Goal: Information Seeking & Learning: Learn about a topic

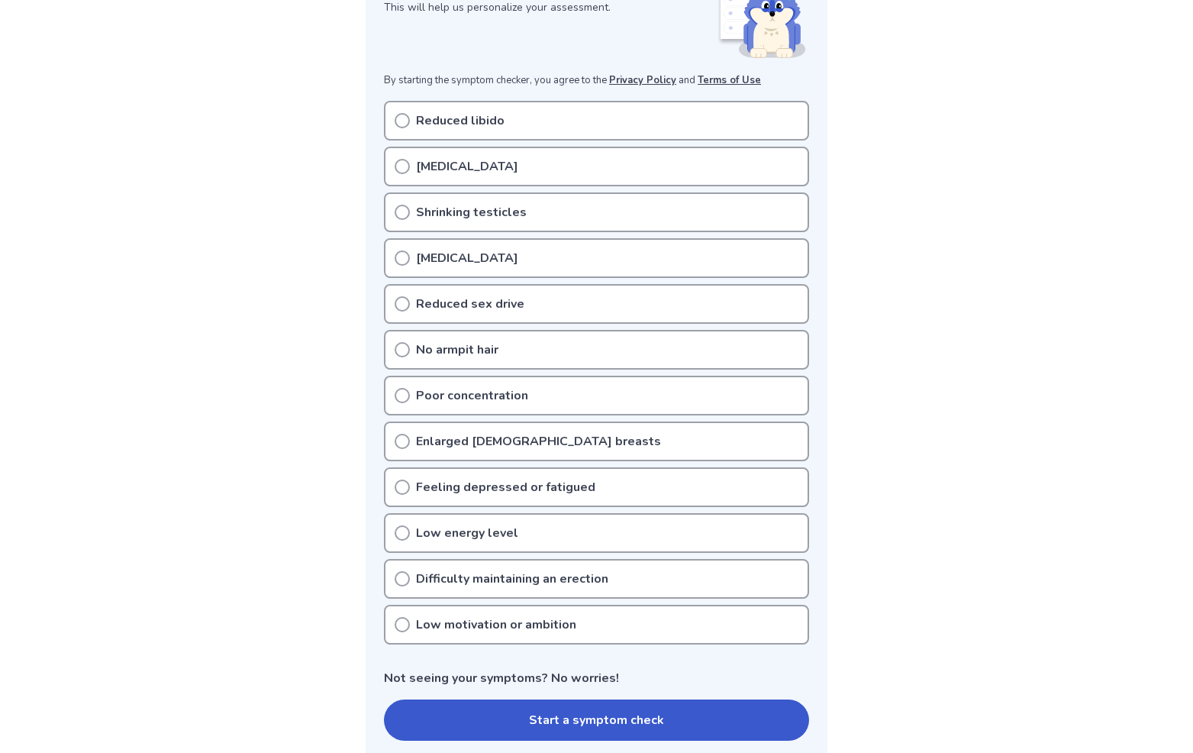
scroll to position [288, 0]
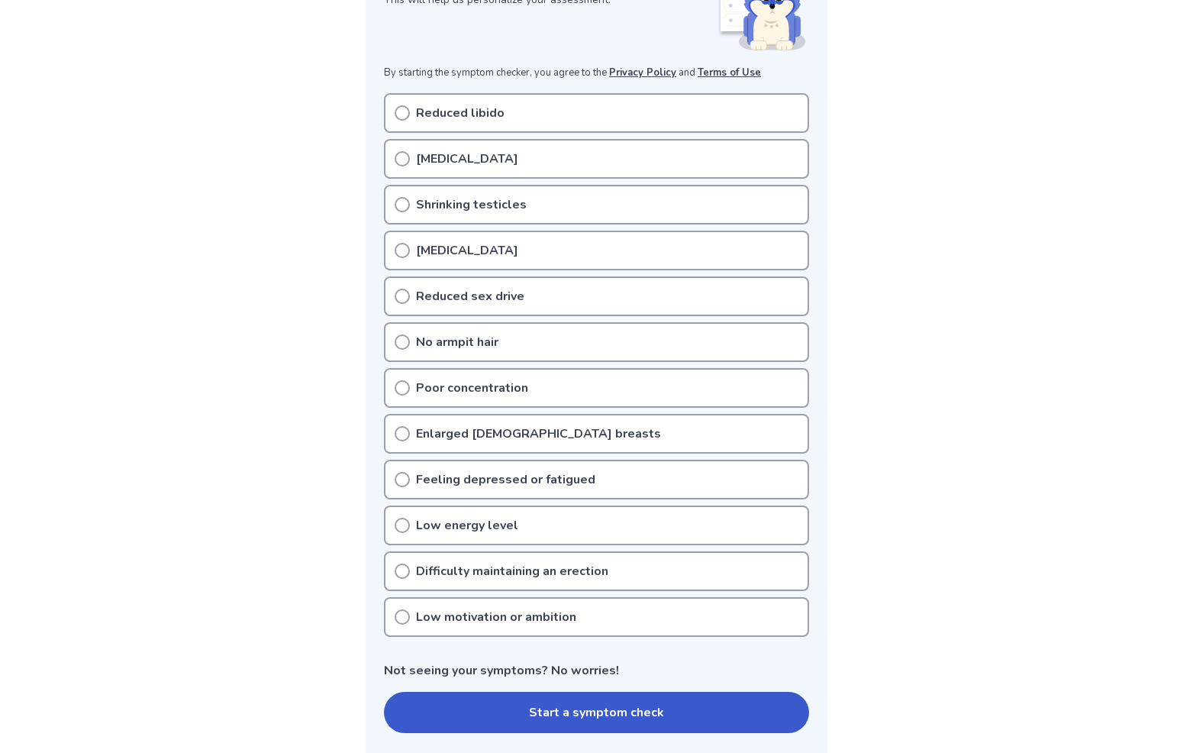
click at [404, 111] on icon at bounding box center [402, 112] width 15 height 15
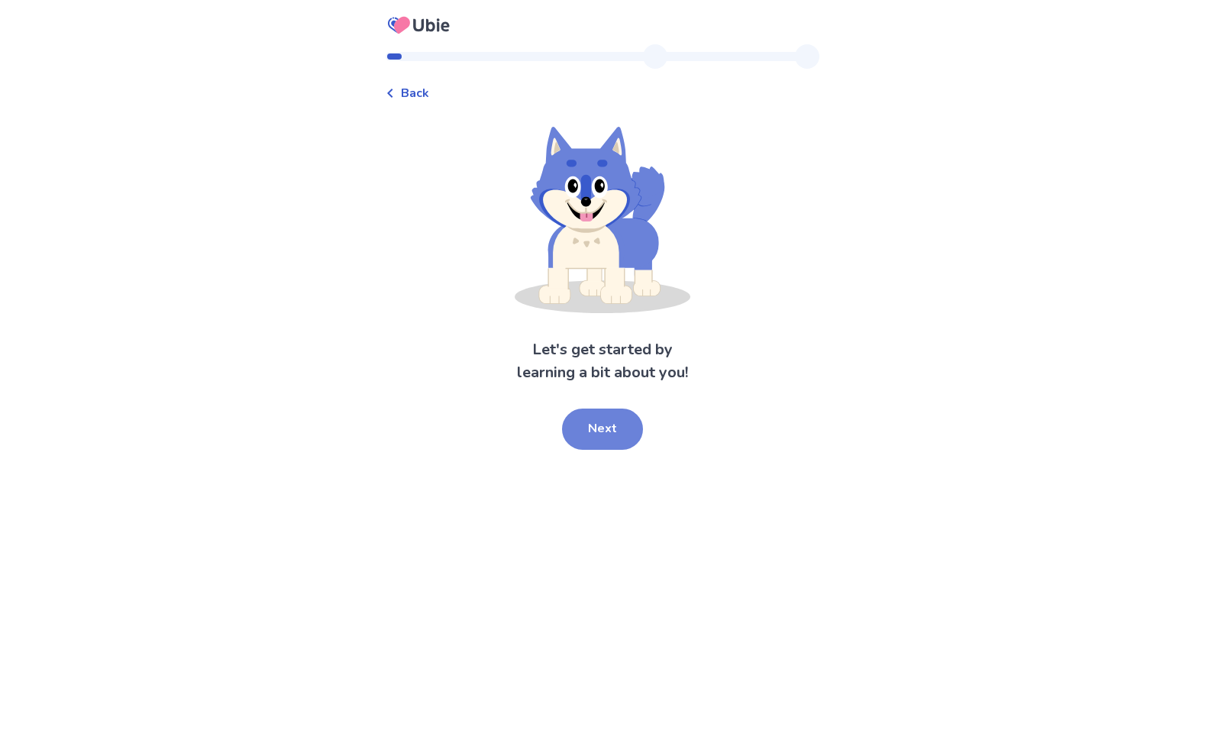
click at [596, 427] on button "Next" at bounding box center [602, 428] width 81 height 41
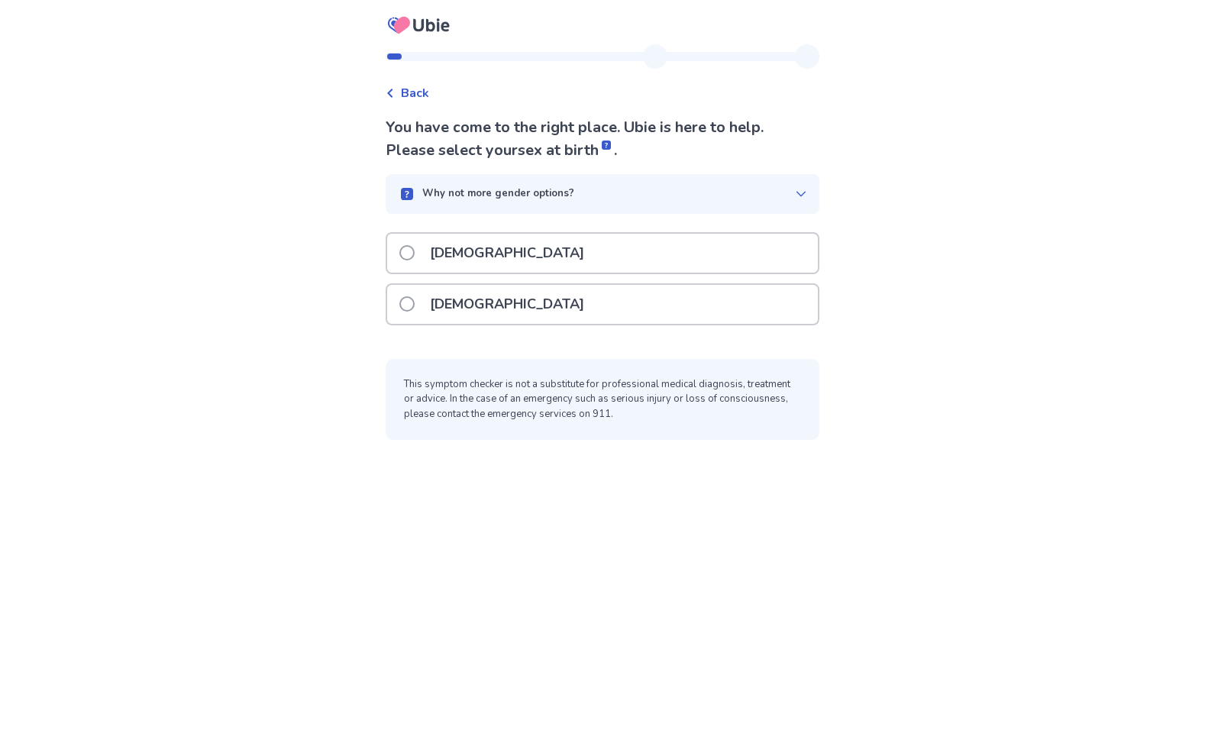
click at [452, 253] on p "[DEMOGRAPHIC_DATA]" at bounding box center [507, 253] width 173 height 39
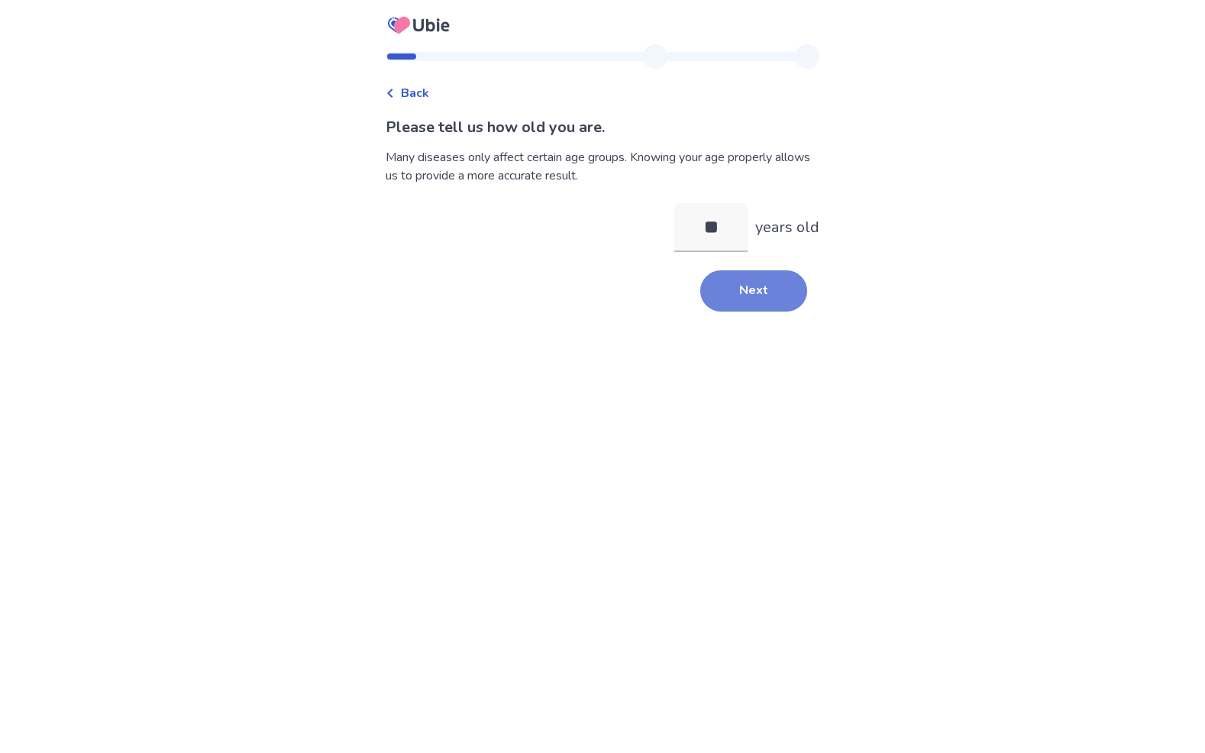
type input "**"
click at [741, 285] on button "Next" at bounding box center [753, 290] width 107 height 41
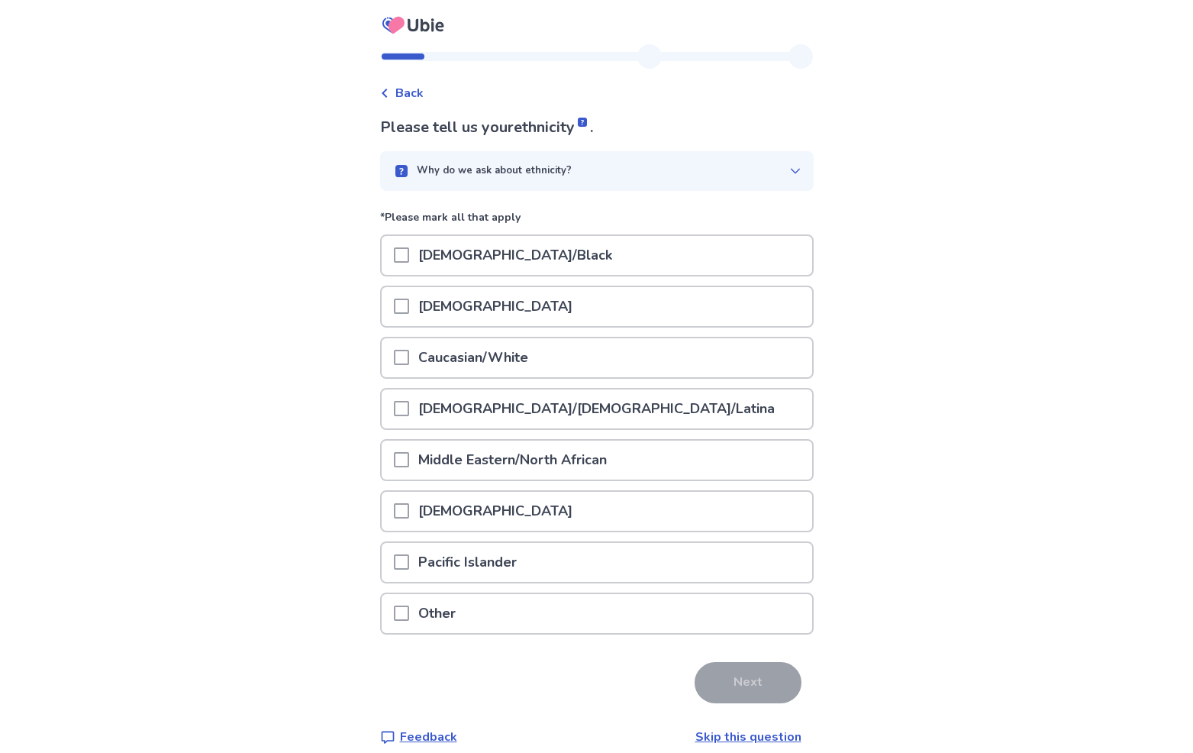
click at [409, 357] on span at bounding box center [401, 357] width 15 height 15
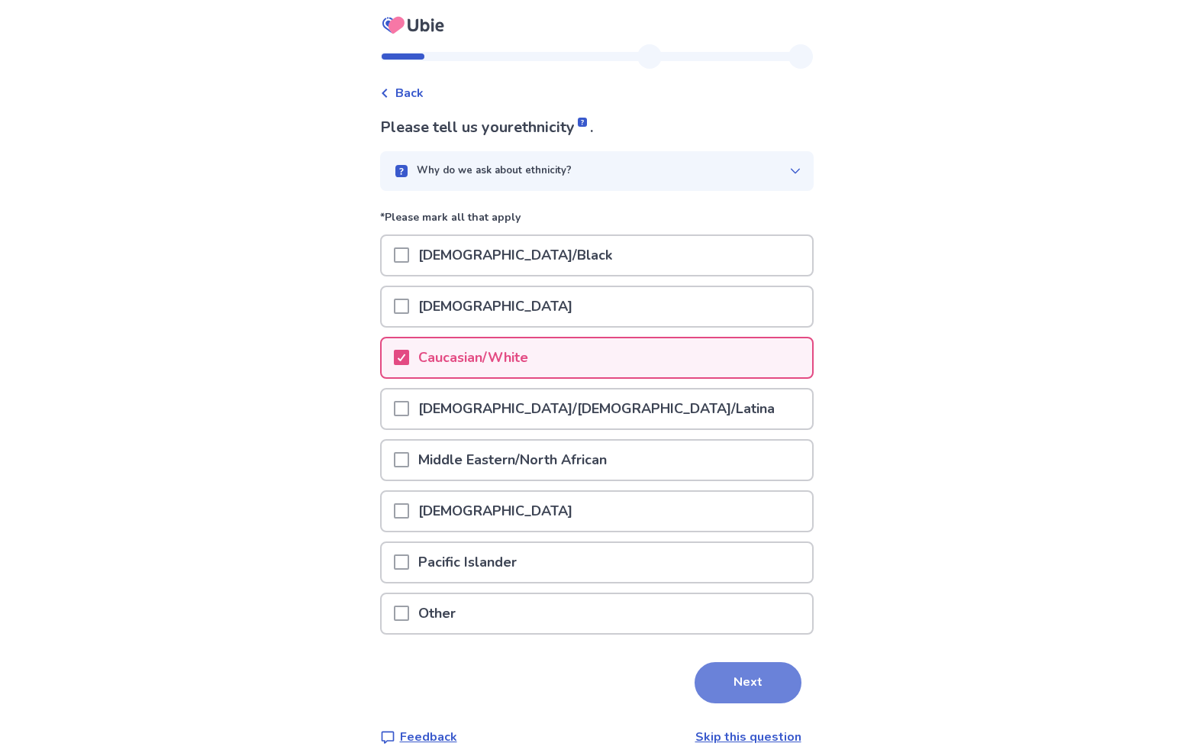
click at [734, 683] on button "Next" at bounding box center [748, 682] width 107 height 41
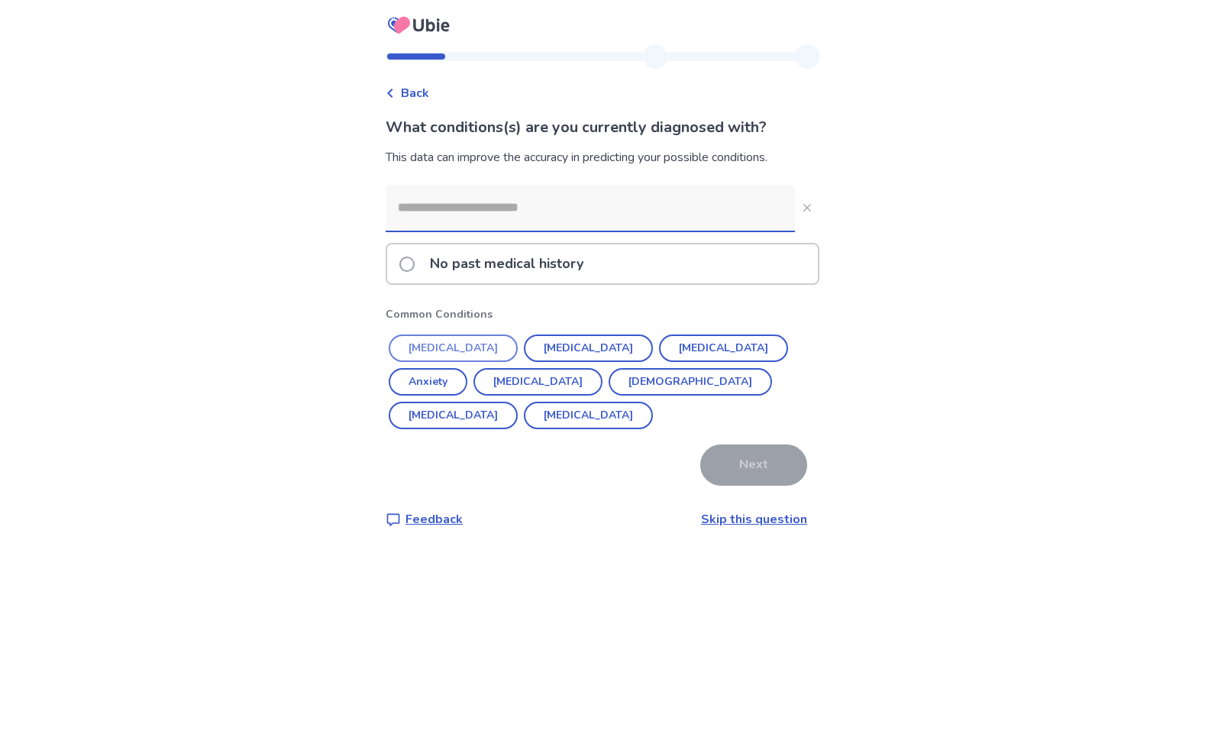
click at [466, 346] on button "Hypertension" at bounding box center [453, 347] width 129 height 27
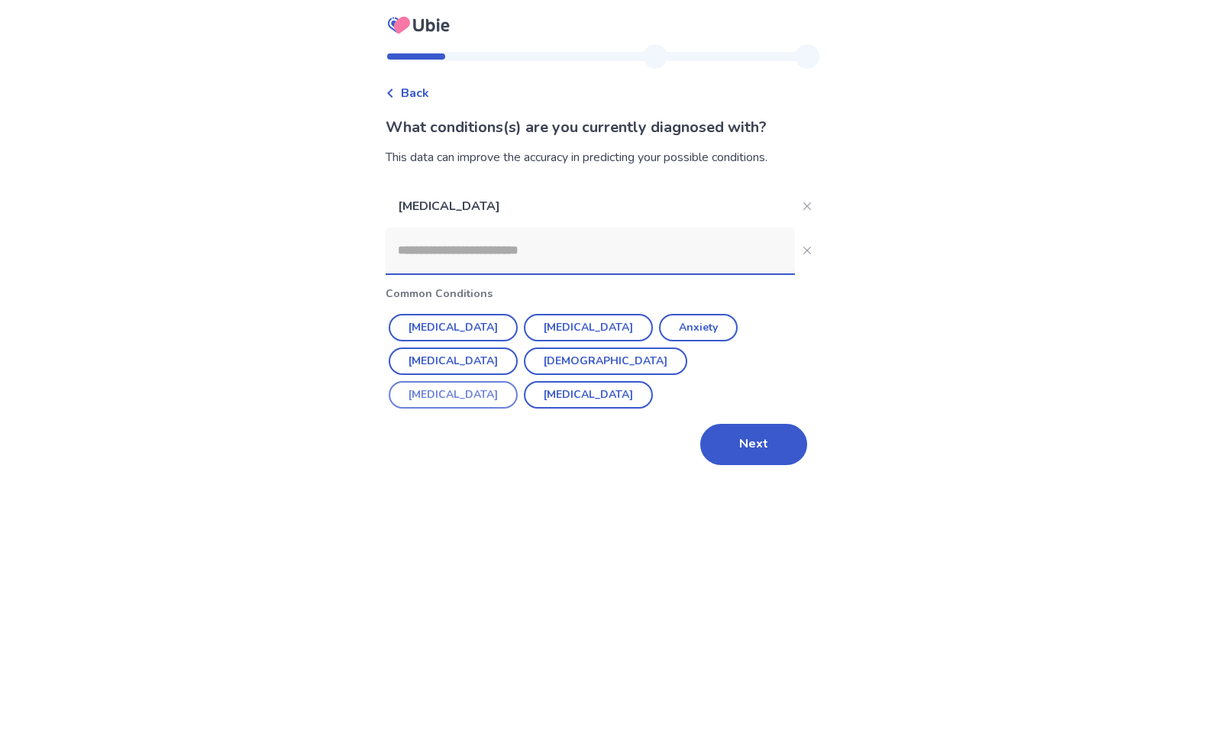
click at [518, 381] on button "[MEDICAL_DATA]" at bounding box center [453, 394] width 129 height 27
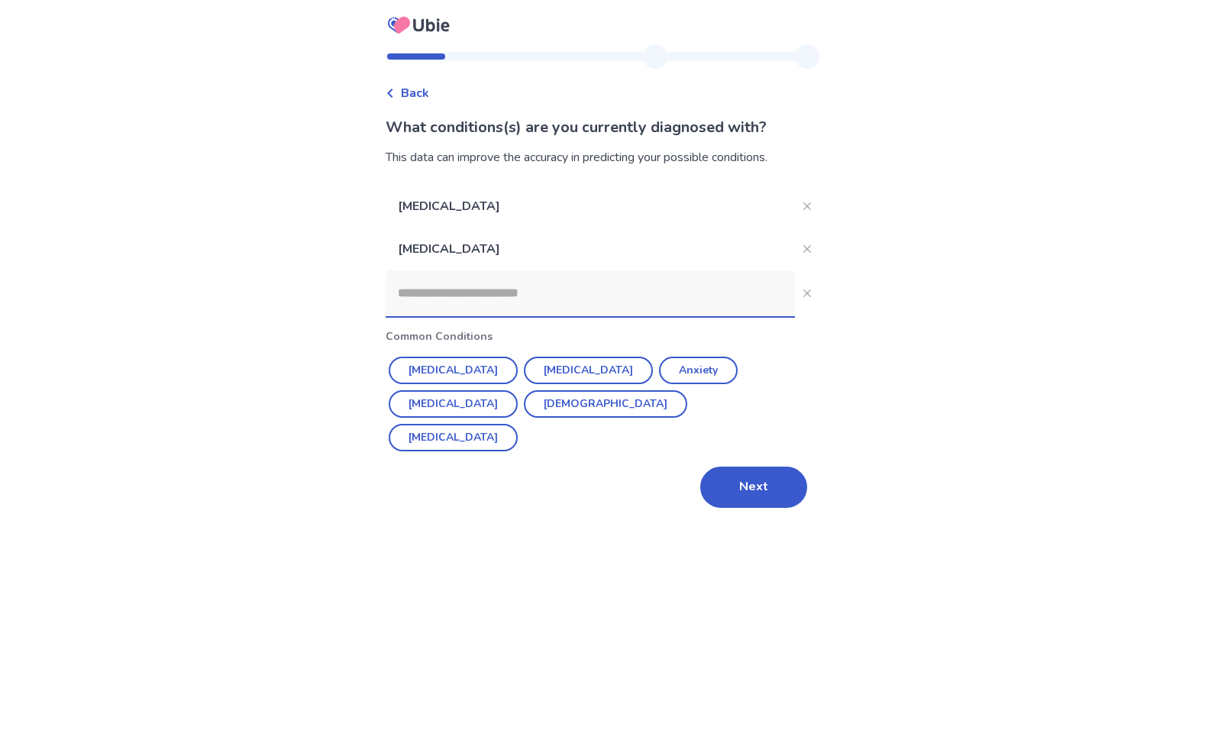
click at [552, 296] on input at bounding box center [590, 293] width 409 height 46
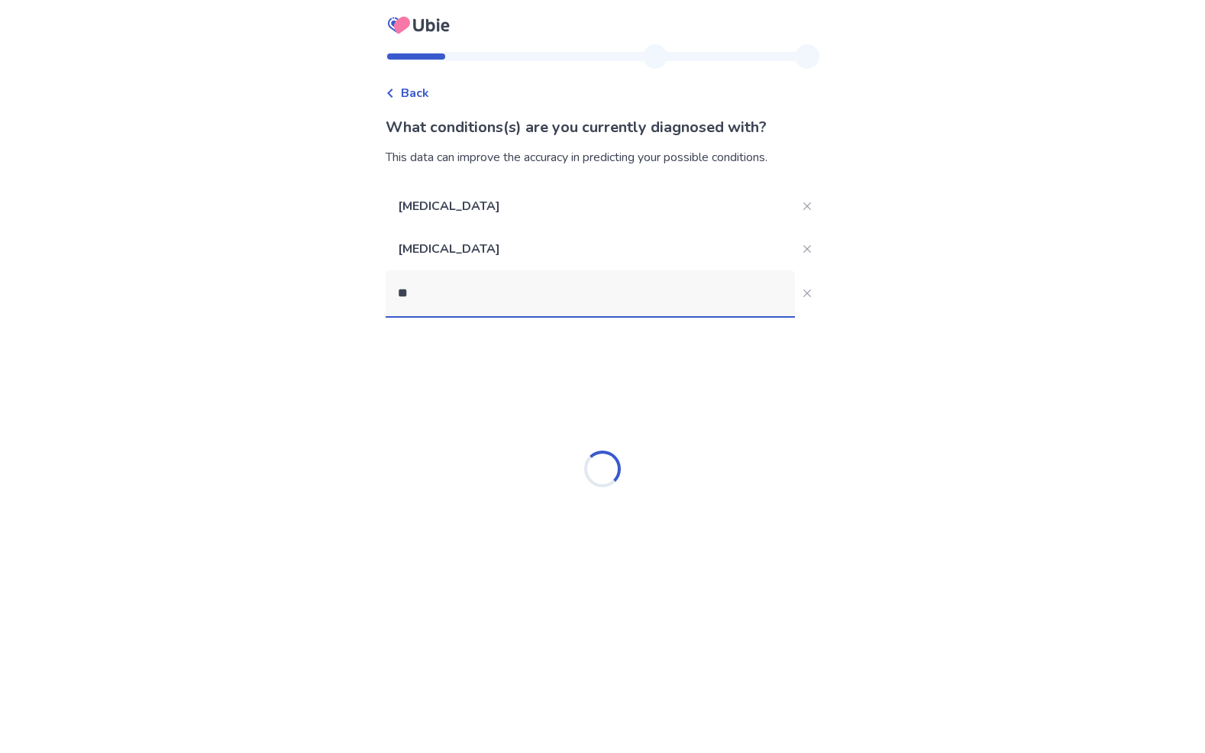
type input "*"
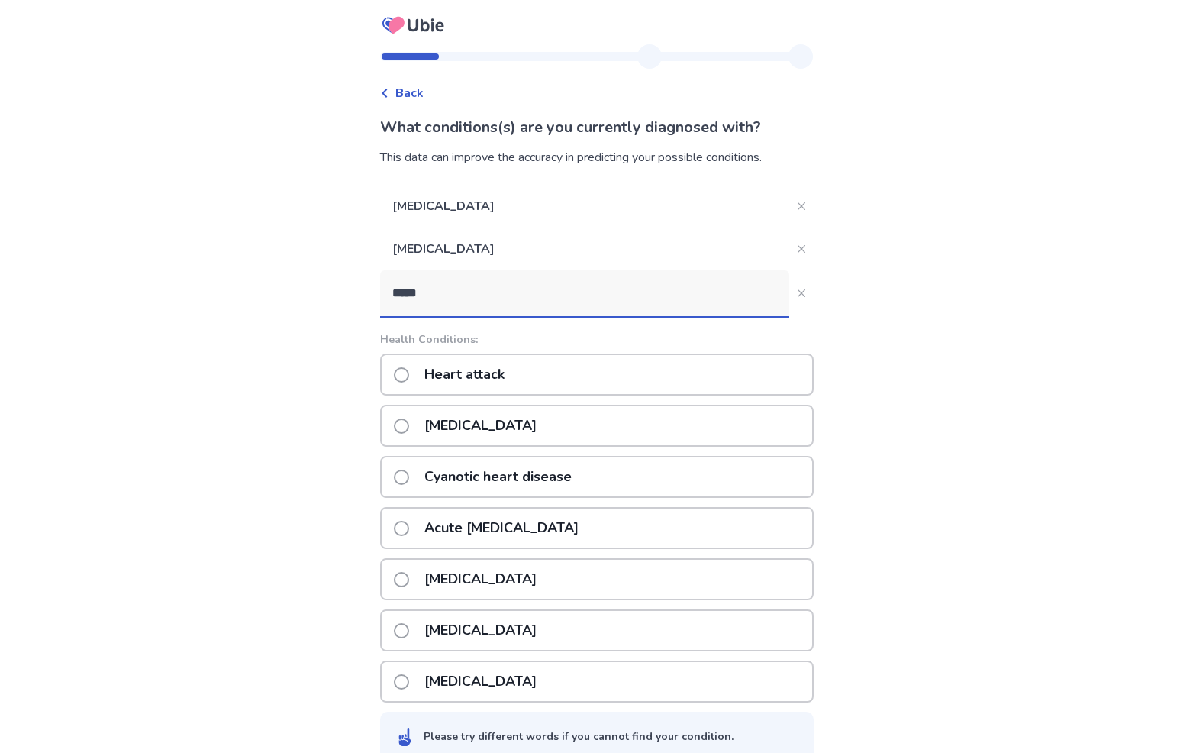
type input "*****"
click at [409, 373] on span at bounding box center [401, 374] width 15 height 15
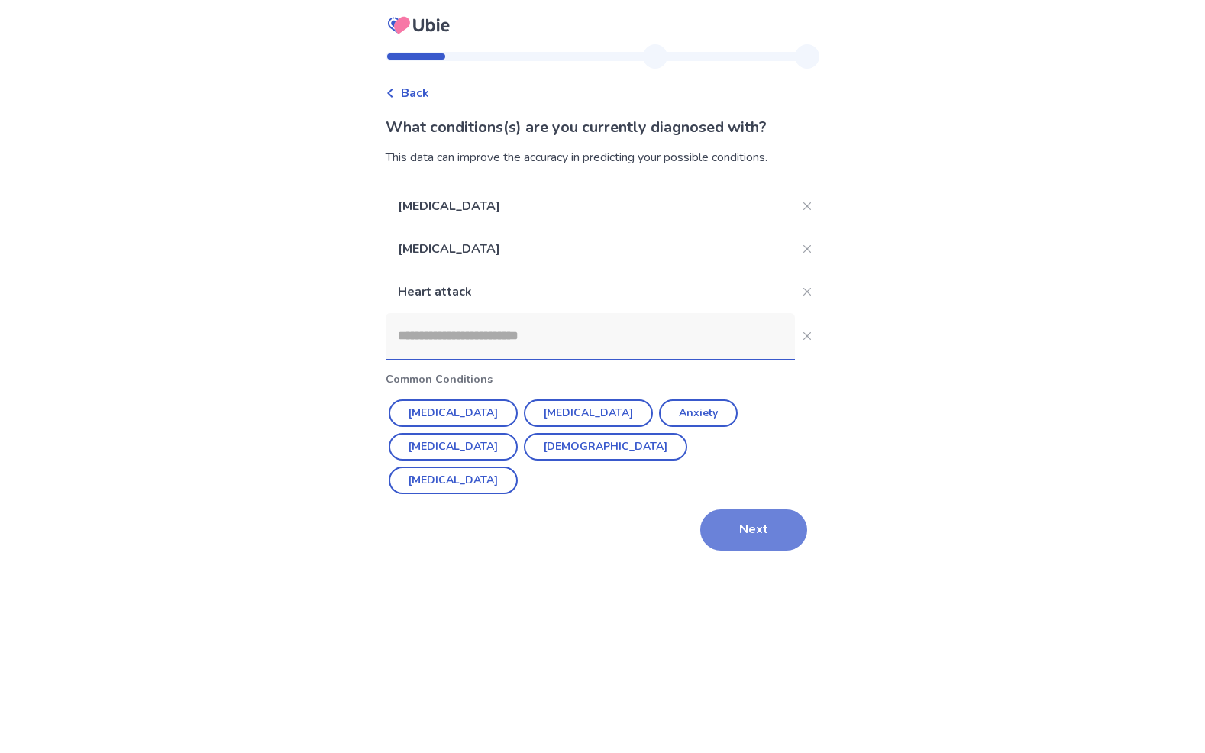
click at [747, 534] on button "Next" at bounding box center [753, 529] width 107 height 41
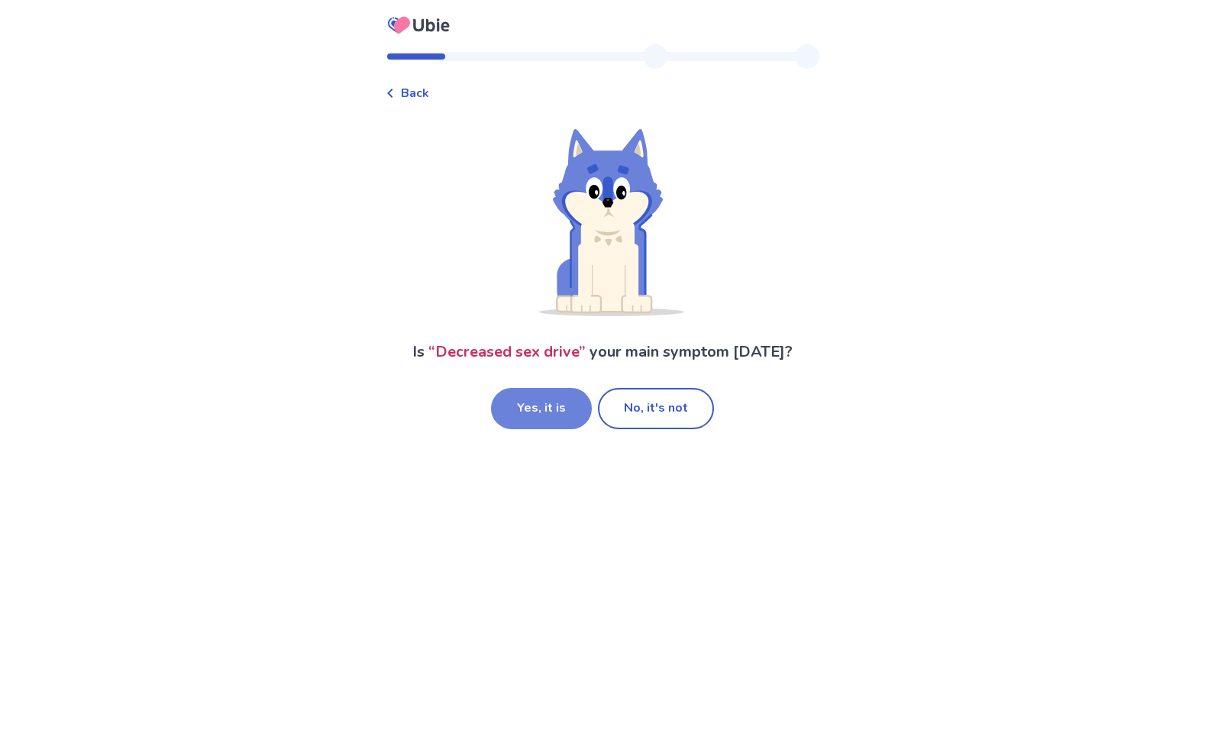
click at [554, 410] on button "Yes, it is" at bounding box center [541, 408] width 101 height 41
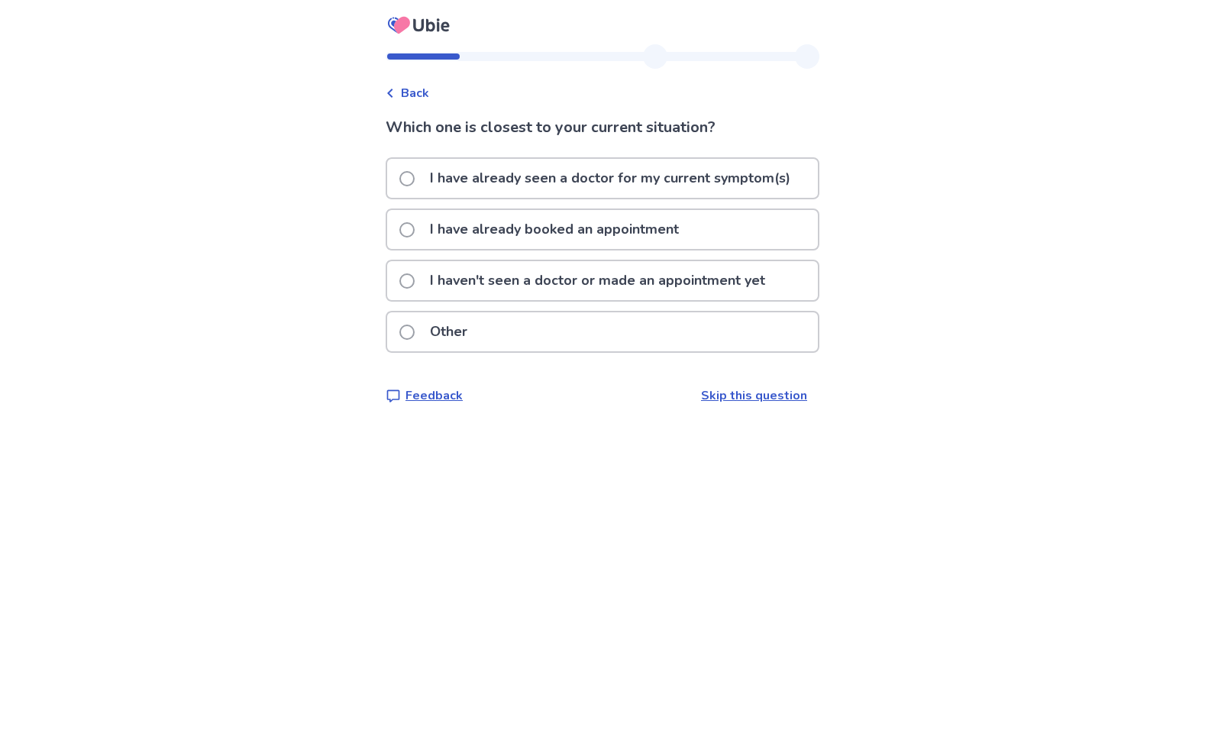
click at [489, 278] on p "I haven't seen a doctor or made an appointment yet" at bounding box center [597, 280] width 353 height 39
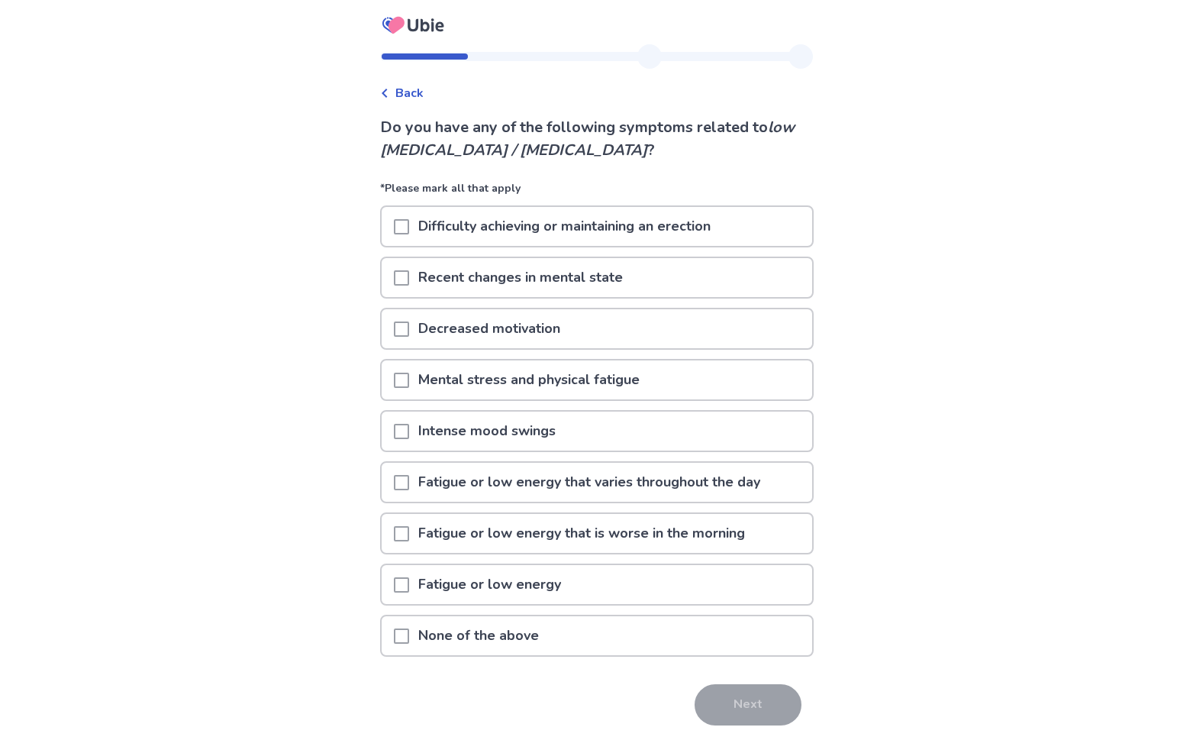
click at [405, 229] on span at bounding box center [401, 226] width 15 height 15
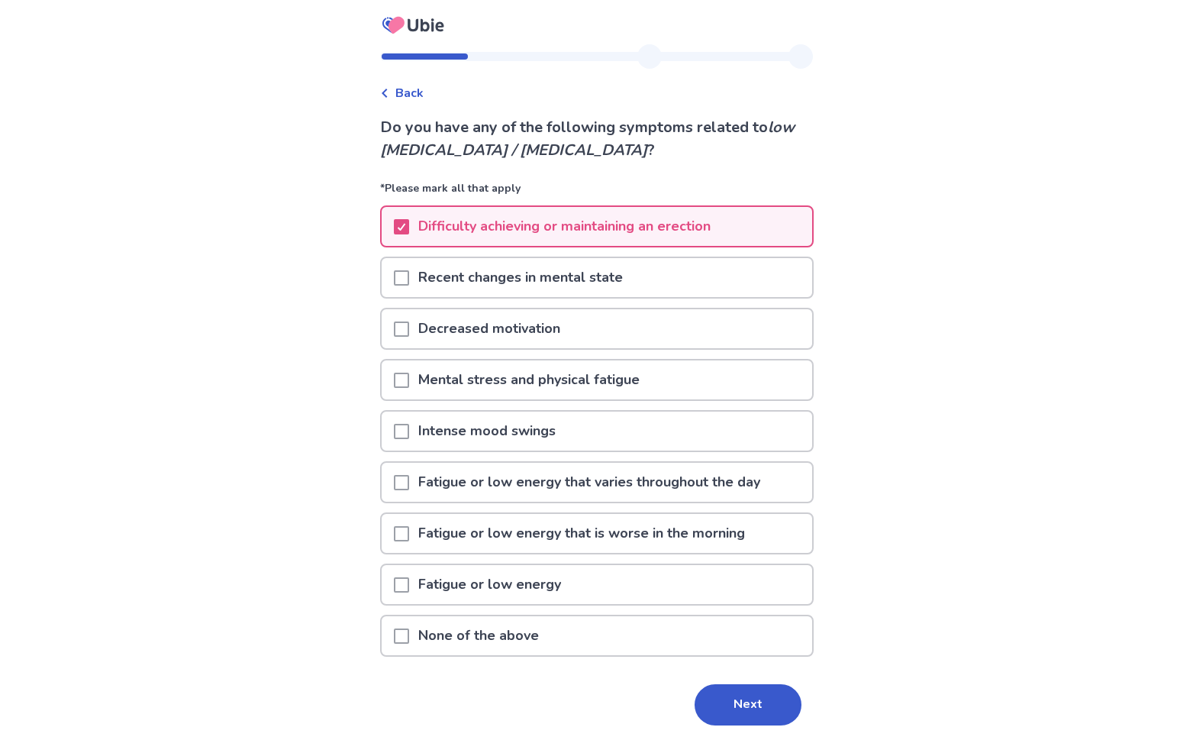
click at [403, 377] on span at bounding box center [401, 380] width 15 height 15
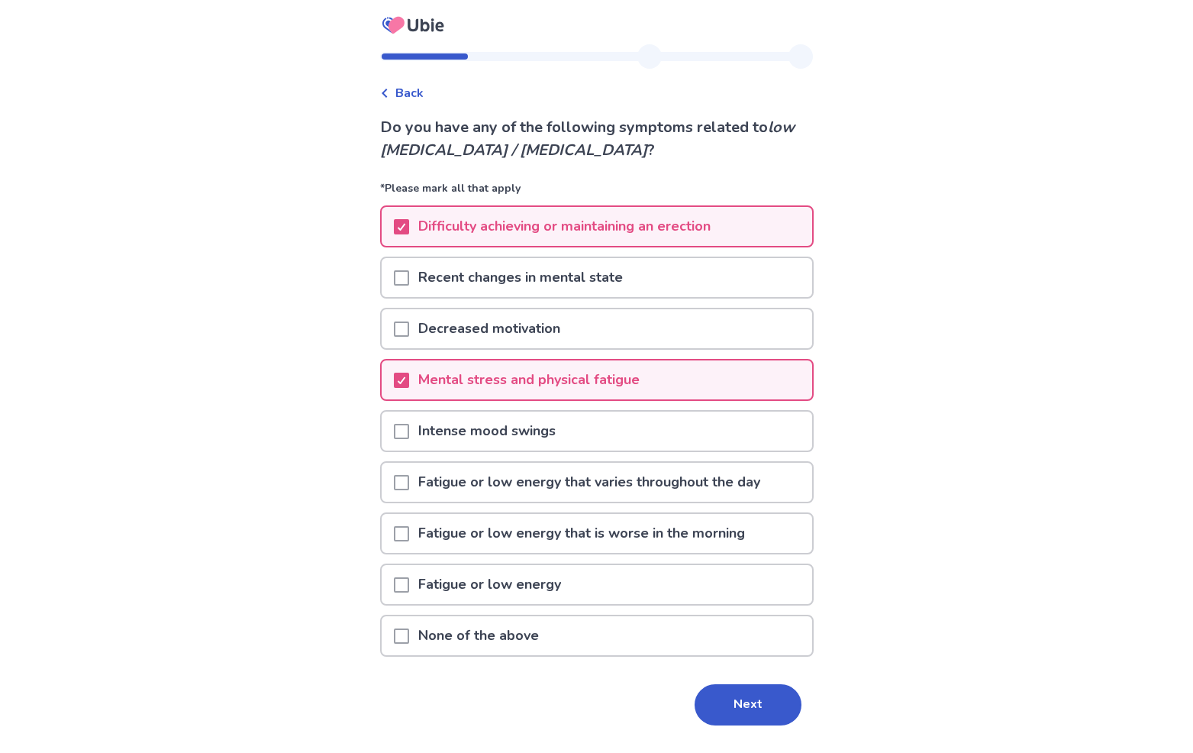
click at [408, 327] on span at bounding box center [401, 328] width 15 height 15
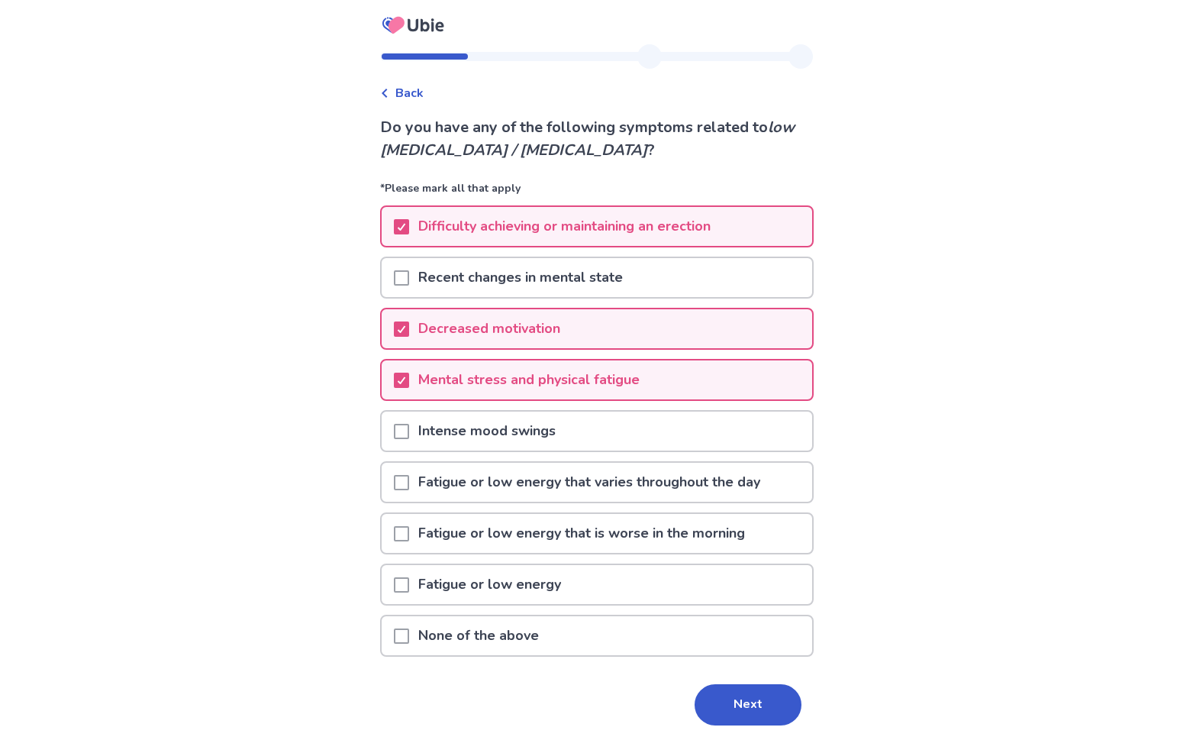
click at [408, 483] on span at bounding box center [401, 482] width 15 height 15
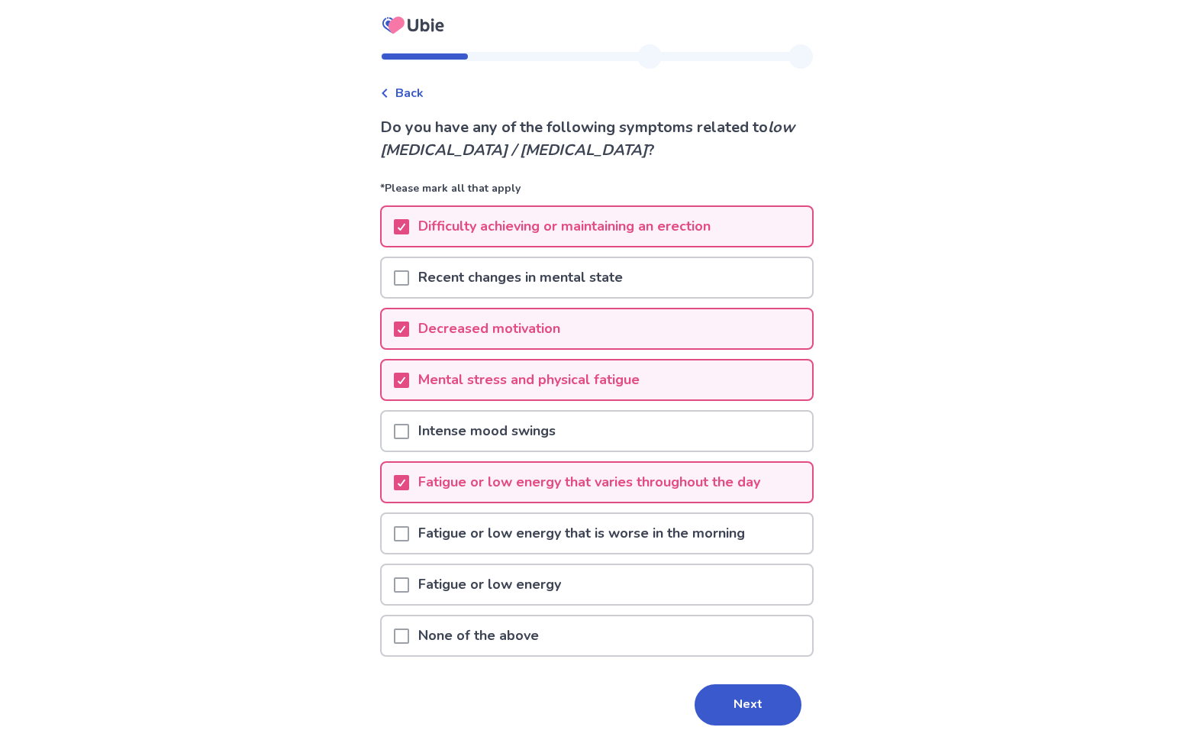
click at [409, 527] on span at bounding box center [401, 533] width 15 height 15
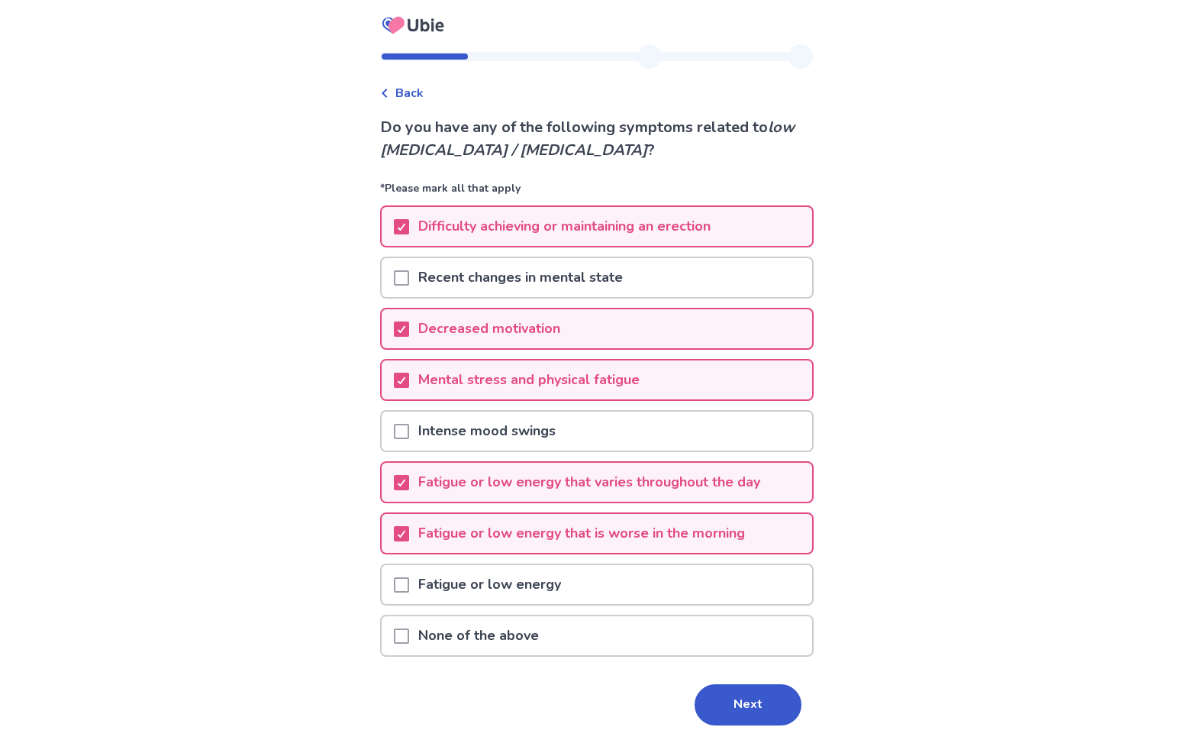
click at [409, 583] on span at bounding box center [401, 584] width 15 height 15
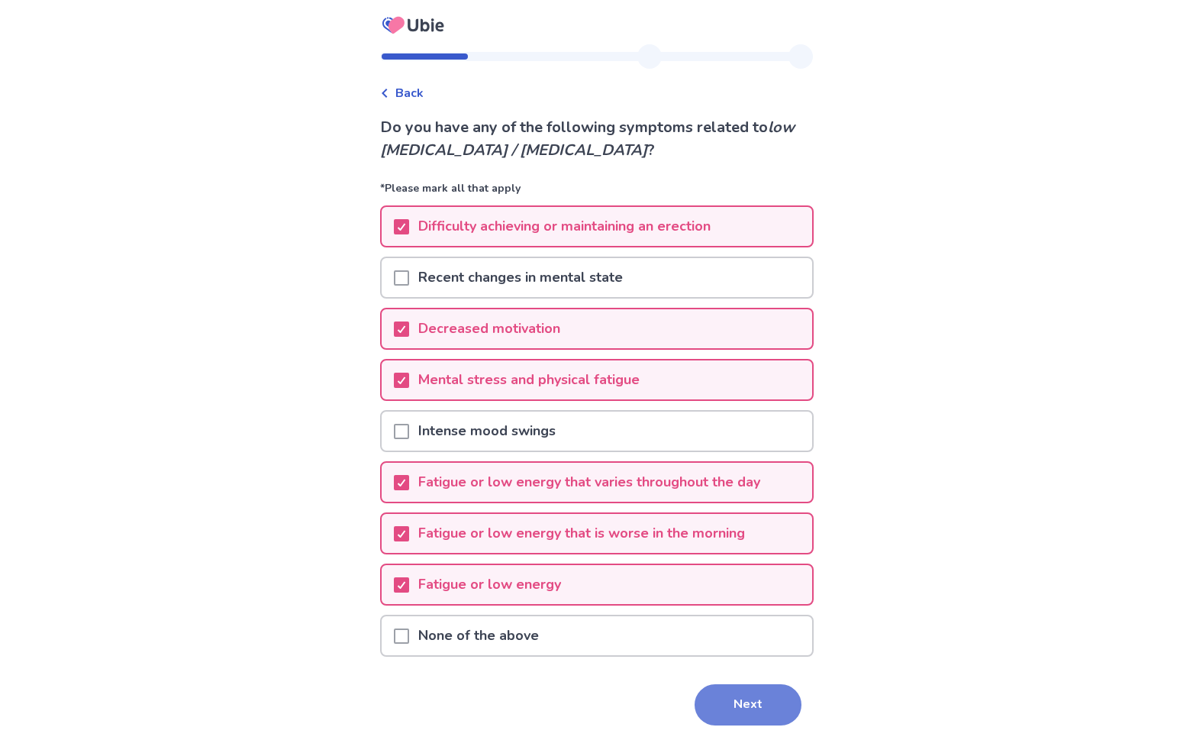
click at [722, 710] on button "Next" at bounding box center [748, 704] width 107 height 41
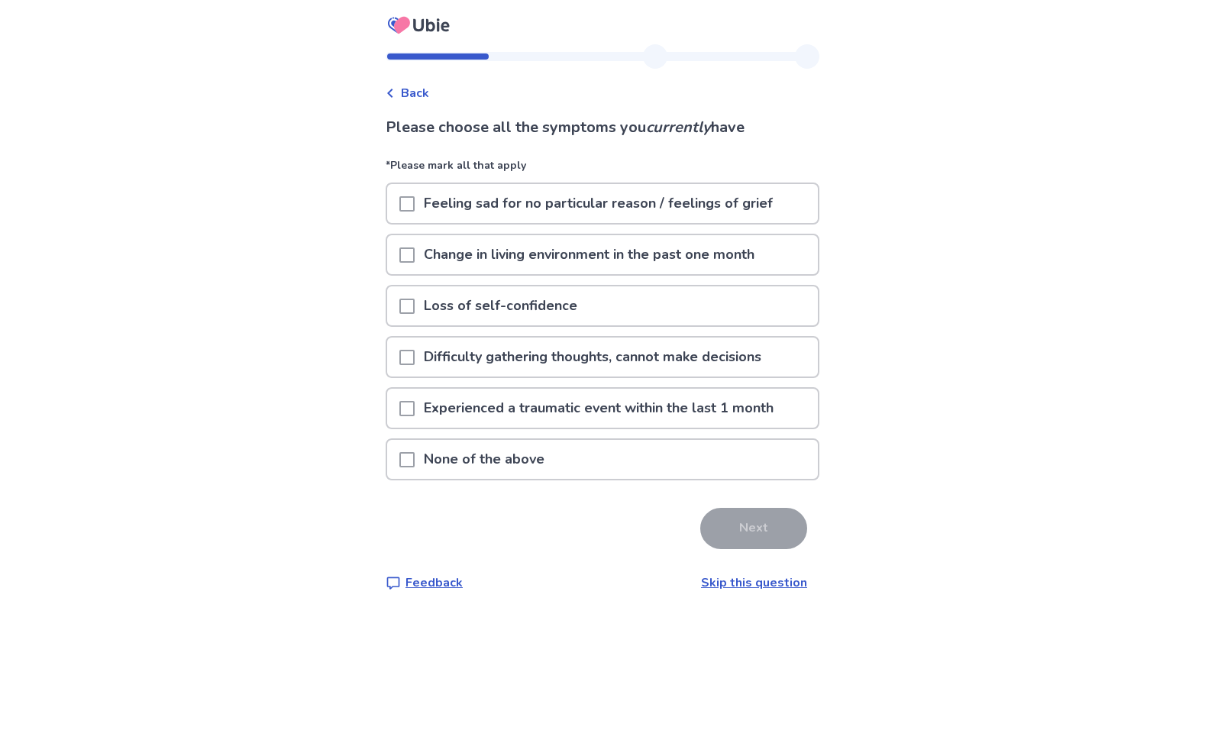
click at [415, 257] on span at bounding box center [406, 254] width 15 height 15
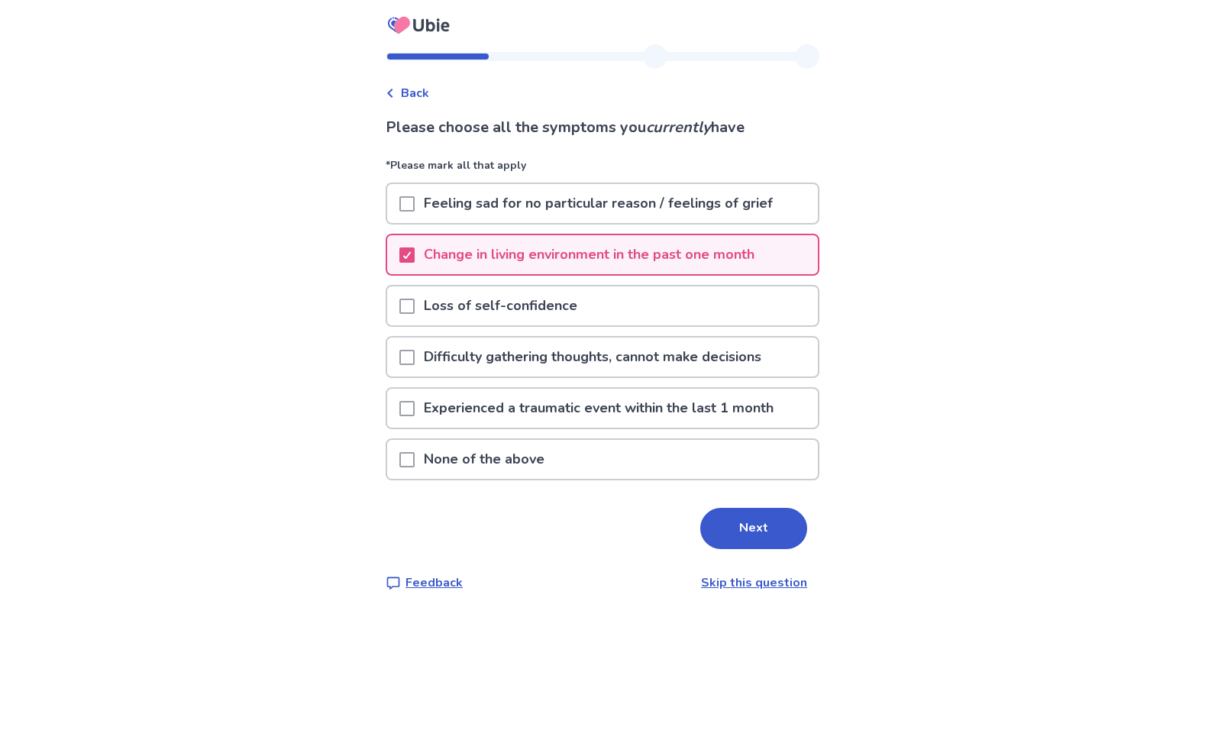
click at [415, 353] on span at bounding box center [406, 357] width 15 height 15
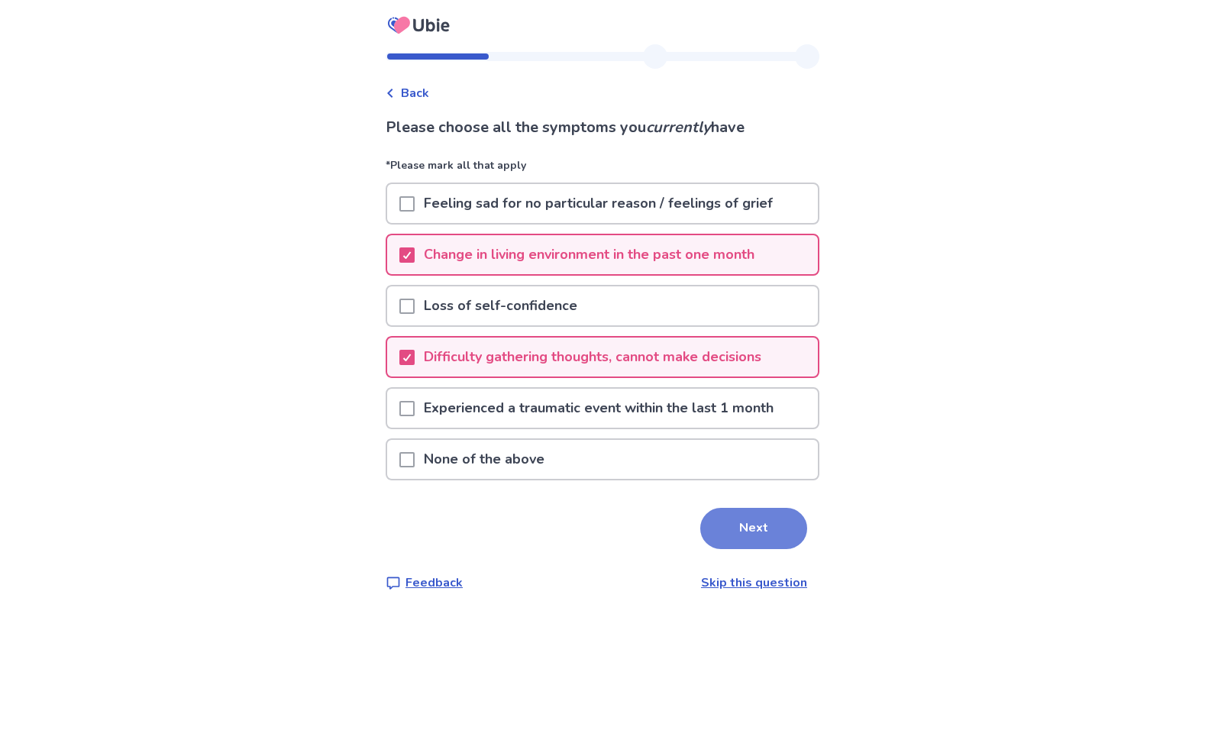
click at [758, 524] on button "Next" at bounding box center [753, 528] width 107 height 41
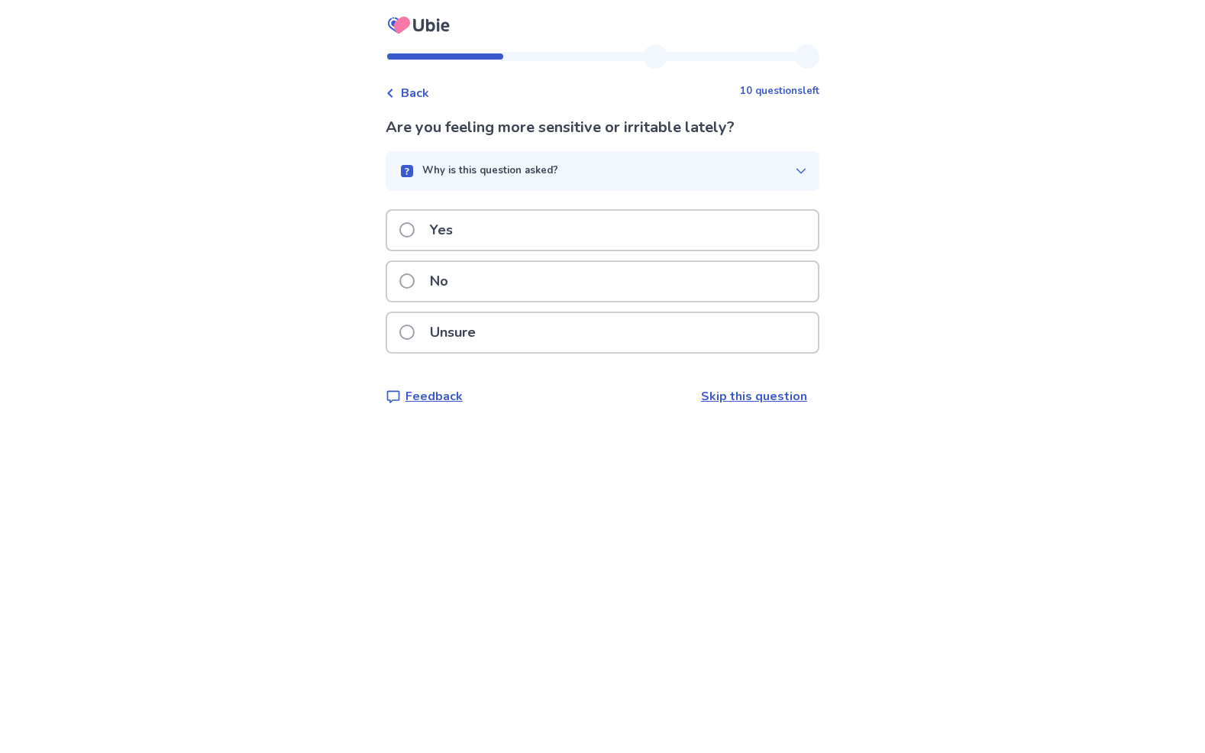
click at [425, 224] on label "Yes" at bounding box center [430, 230] width 63 height 39
click at [415, 280] on span at bounding box center [406, 280] width 15 height 15
click at [425, 275] on label "No" at bounding box center [428, 281] width 58 height 39
click at [448, 228] on p "Yes" at bounding box center [441, 230] width 41 height 39
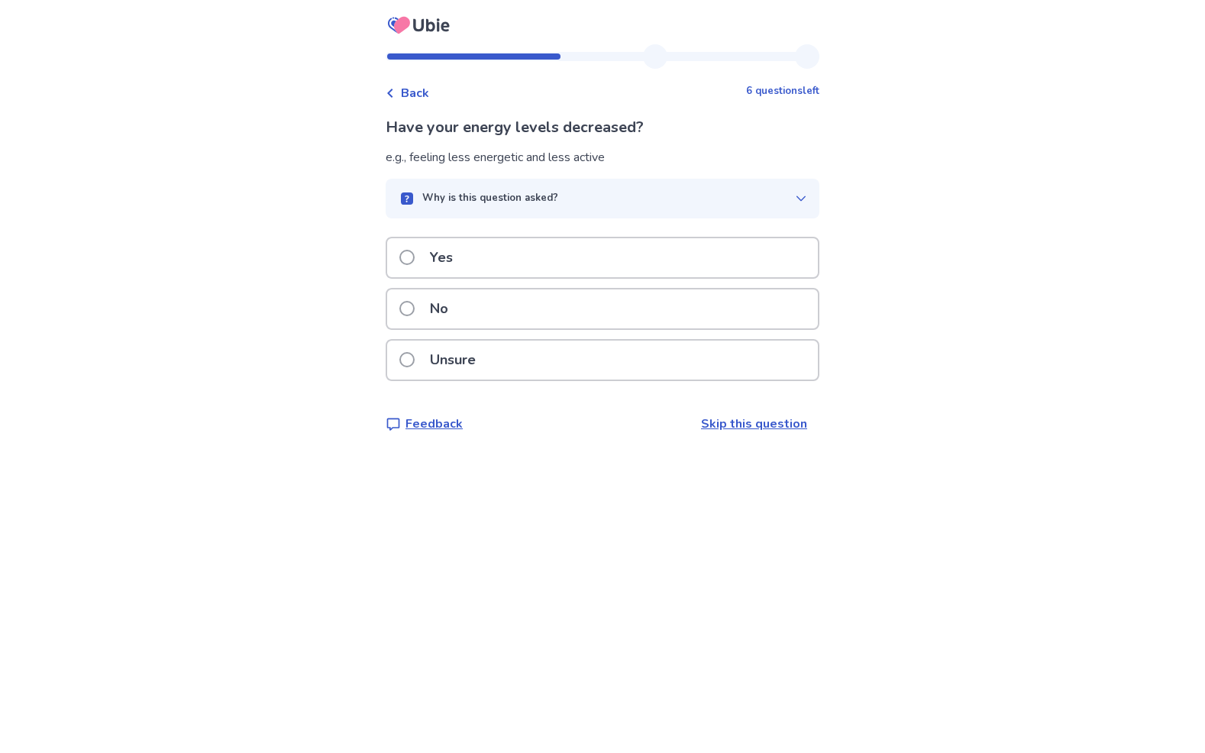
click at [479, 260] on div "Yes" at bounding box center [602, 257] width 431 height 39
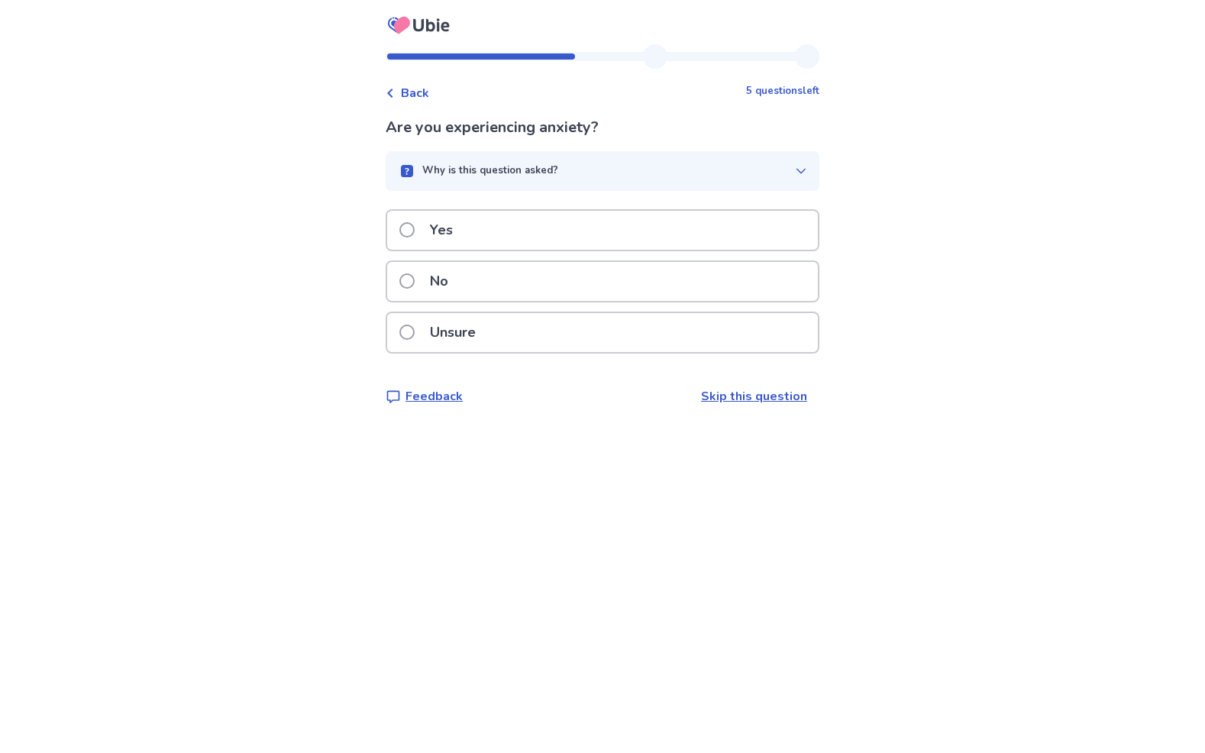
click at [468, 284] on div "No" at bounding box center [602, 281] width 431 height 39
click at [457, 280] on p "No" at bounding box center [439, 281] width 37 height 39
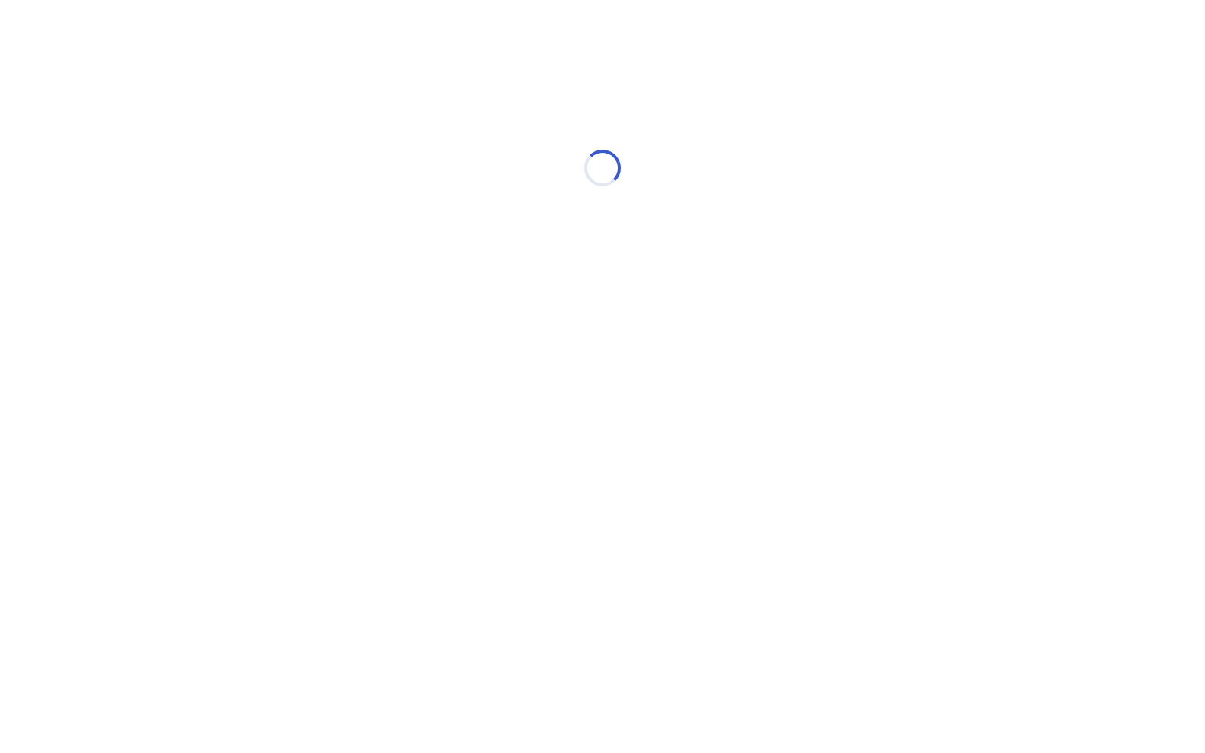
select select "*"
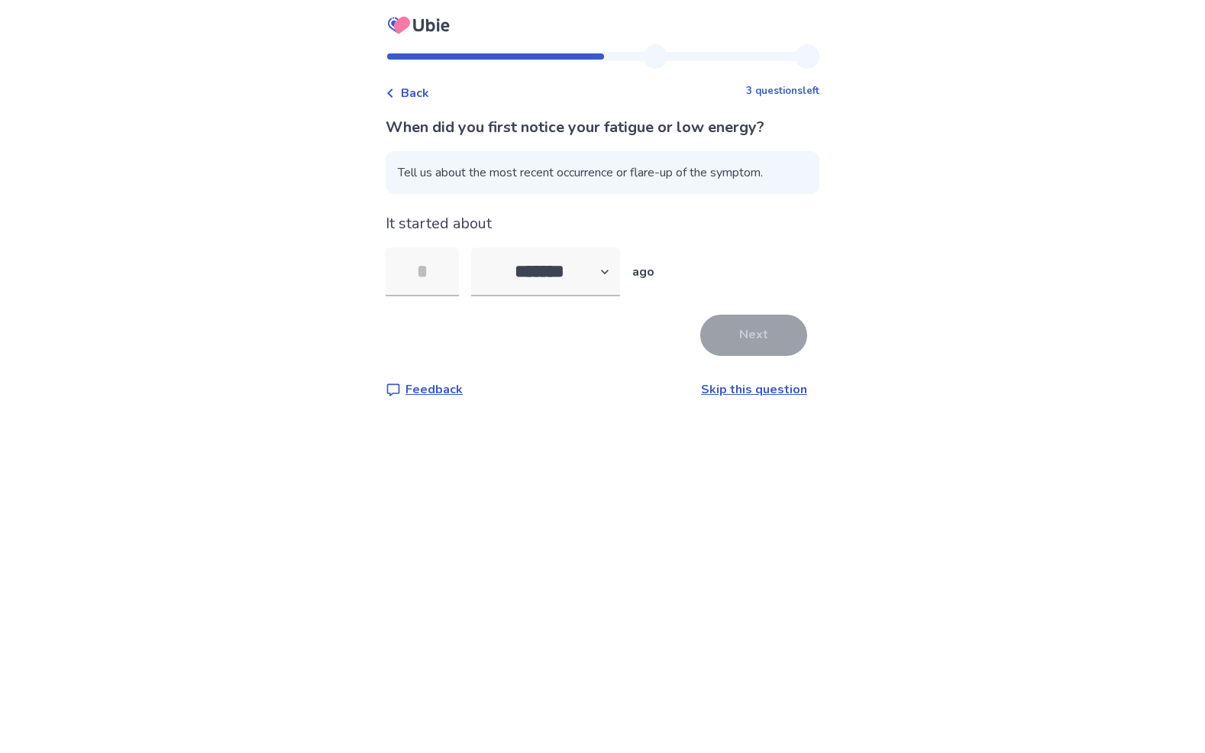
type input "*"
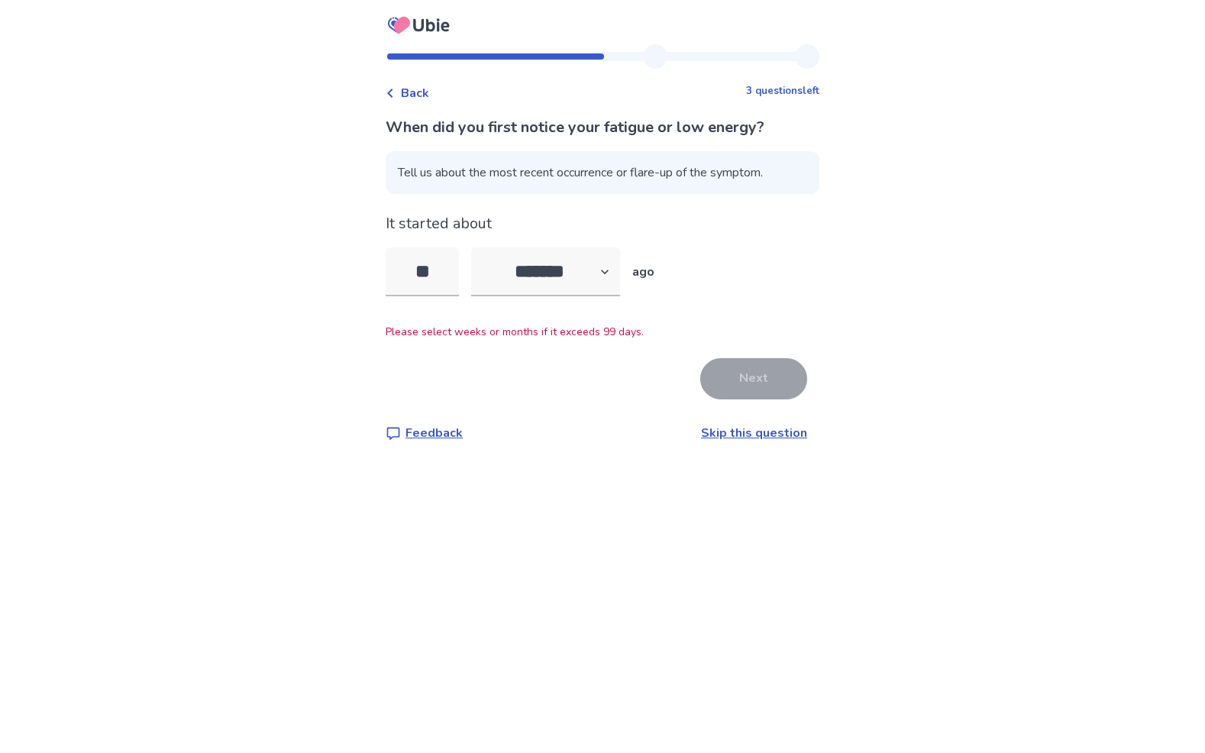
type input "*"
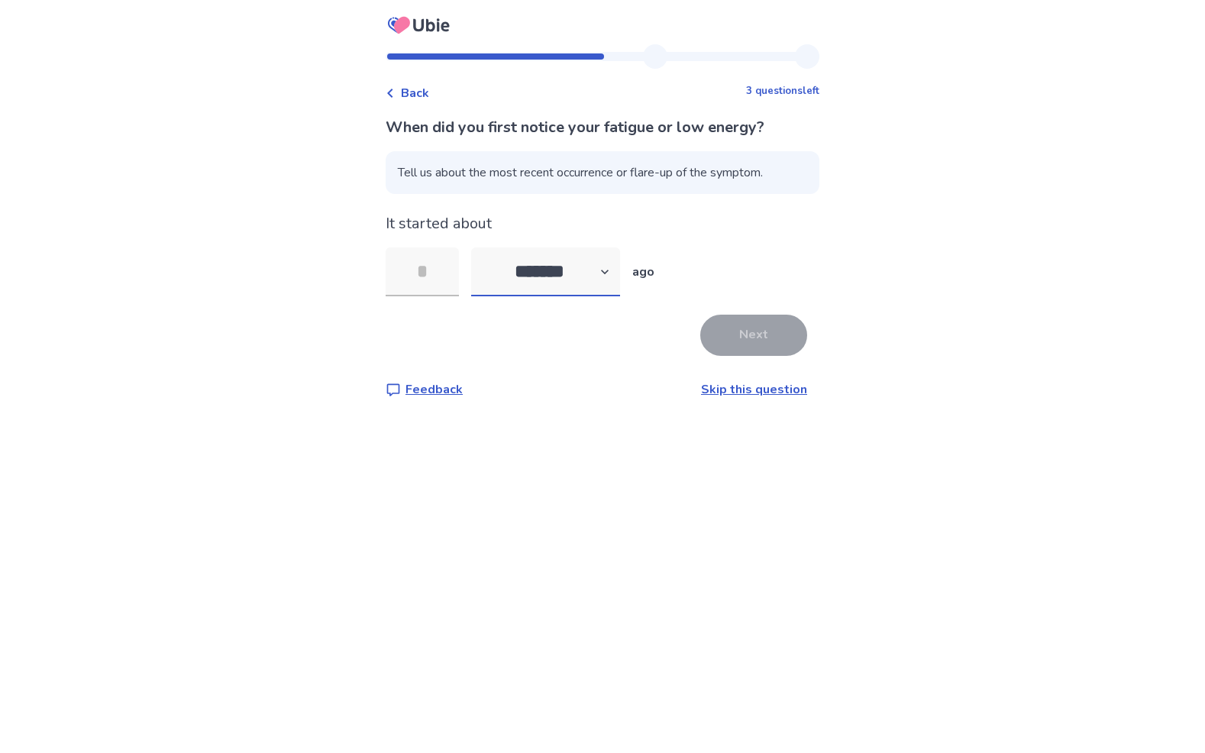
select select "*"
click at [436, 272] on input "tel" at bounding box center [422, 271] width 73 height 49
type input "*"
click at [729, 328] on button "Next" at bounding box center [753, 335] width 107 height 41
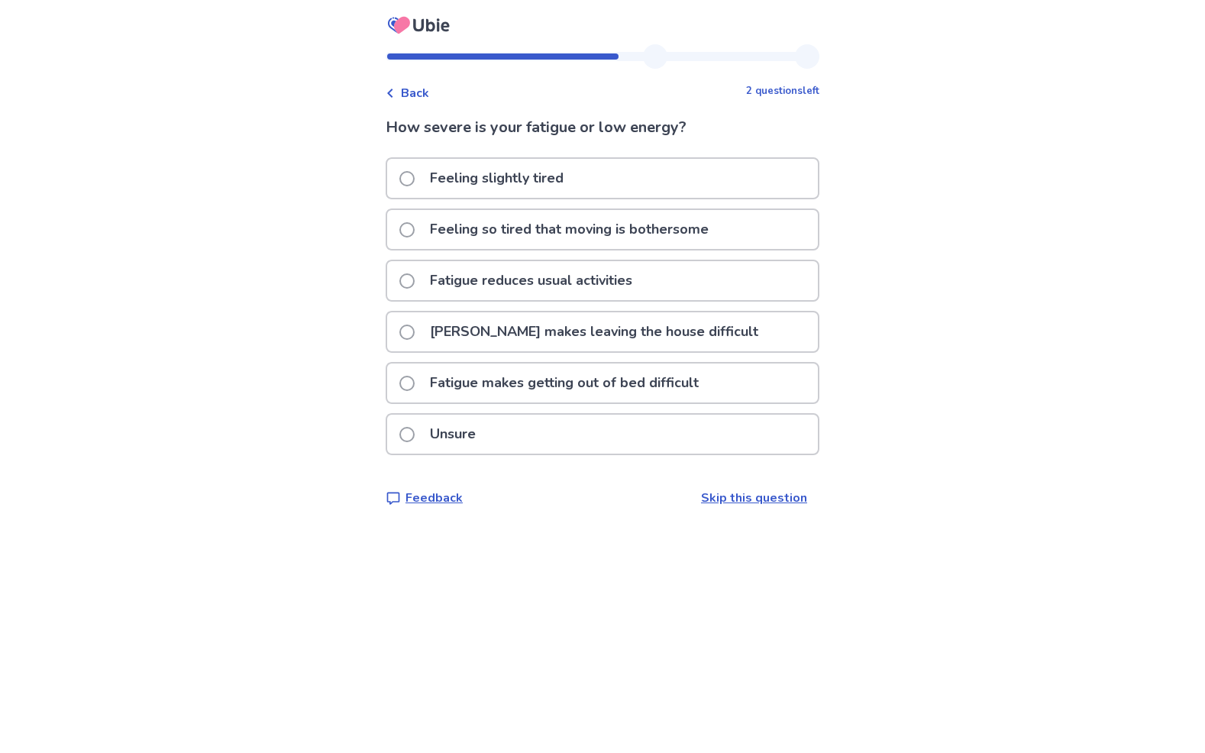
click at [543, 276] on p "Fatigue reduces usual activities" at bounding box center [531, 280] width 221 height 39
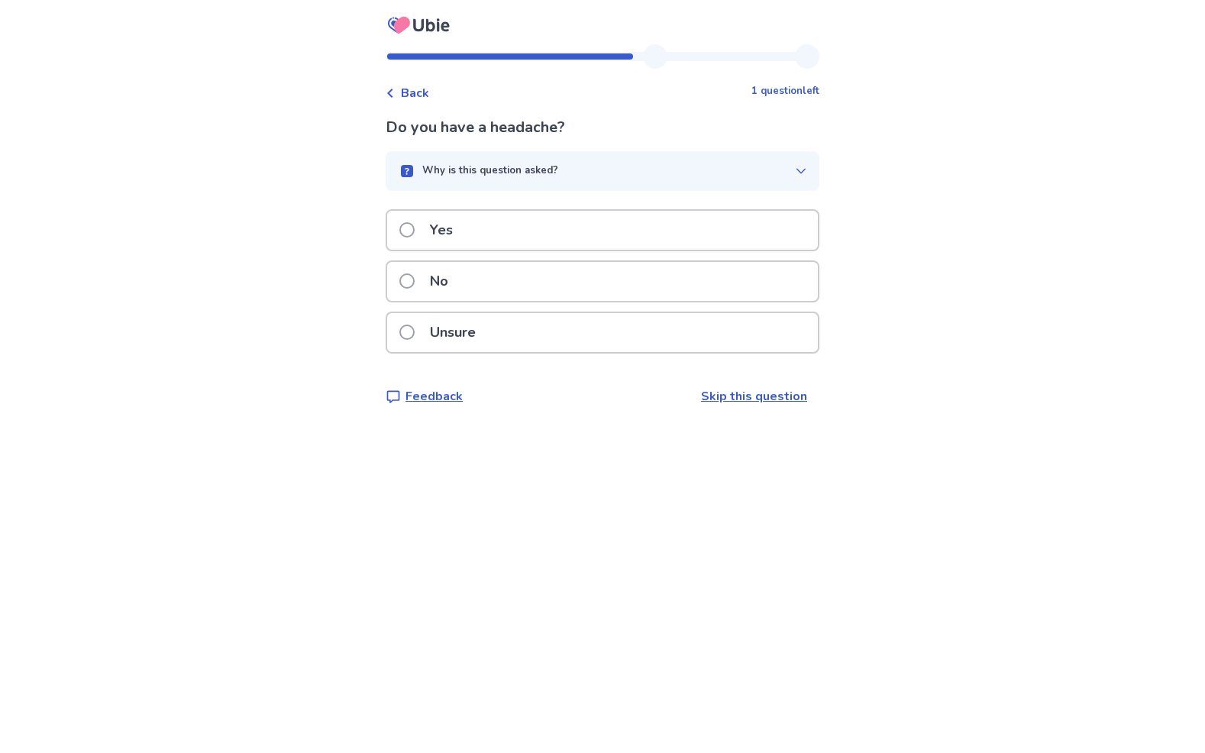
click at [415, 285] on span at bounding box center [406, 280] width 15 height 15
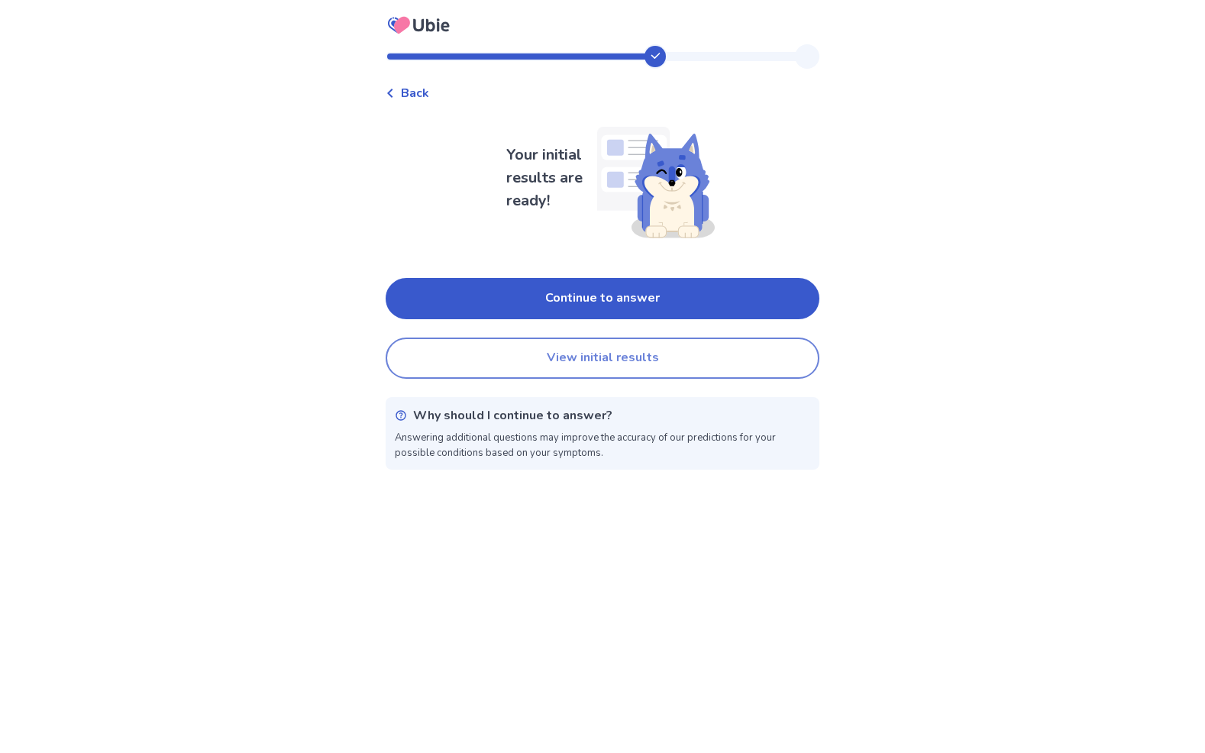
click at [622, 358] on button "View initial results" at bounding box center [603, 357] width 434 height 41
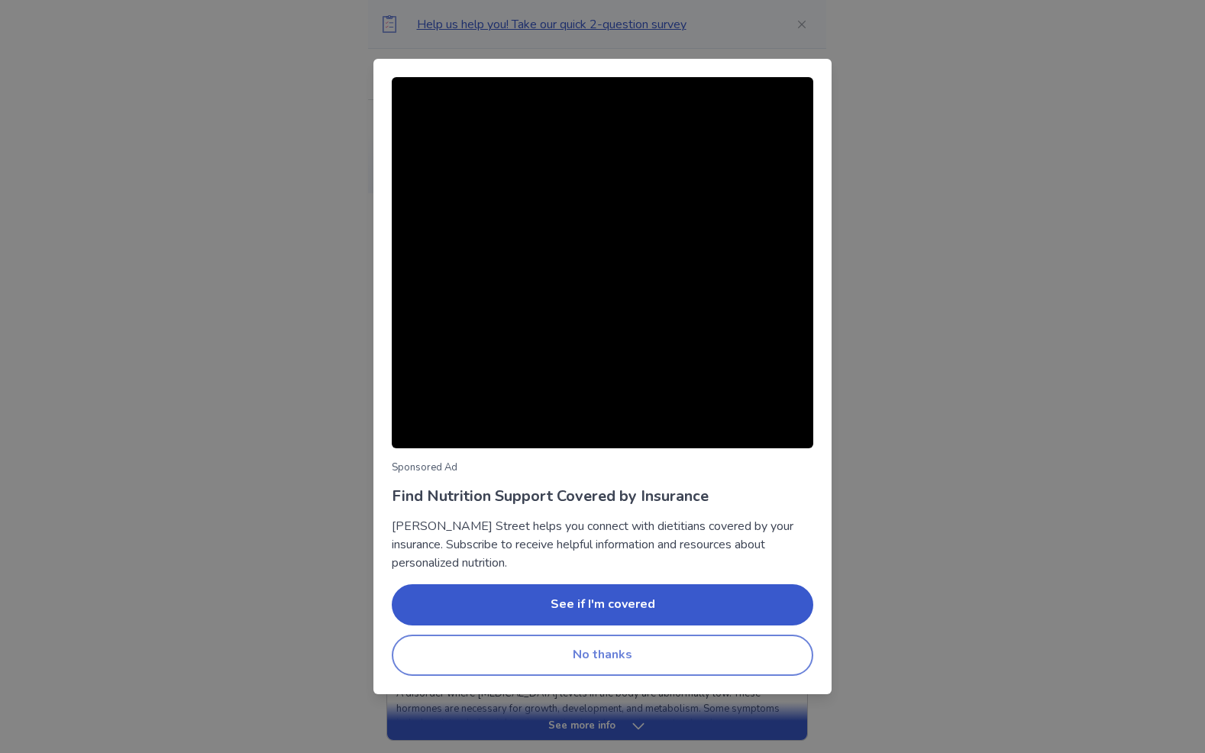
click at [592, 660] on button "No thanks" at bounding box center [602, 654] width 421 height 41
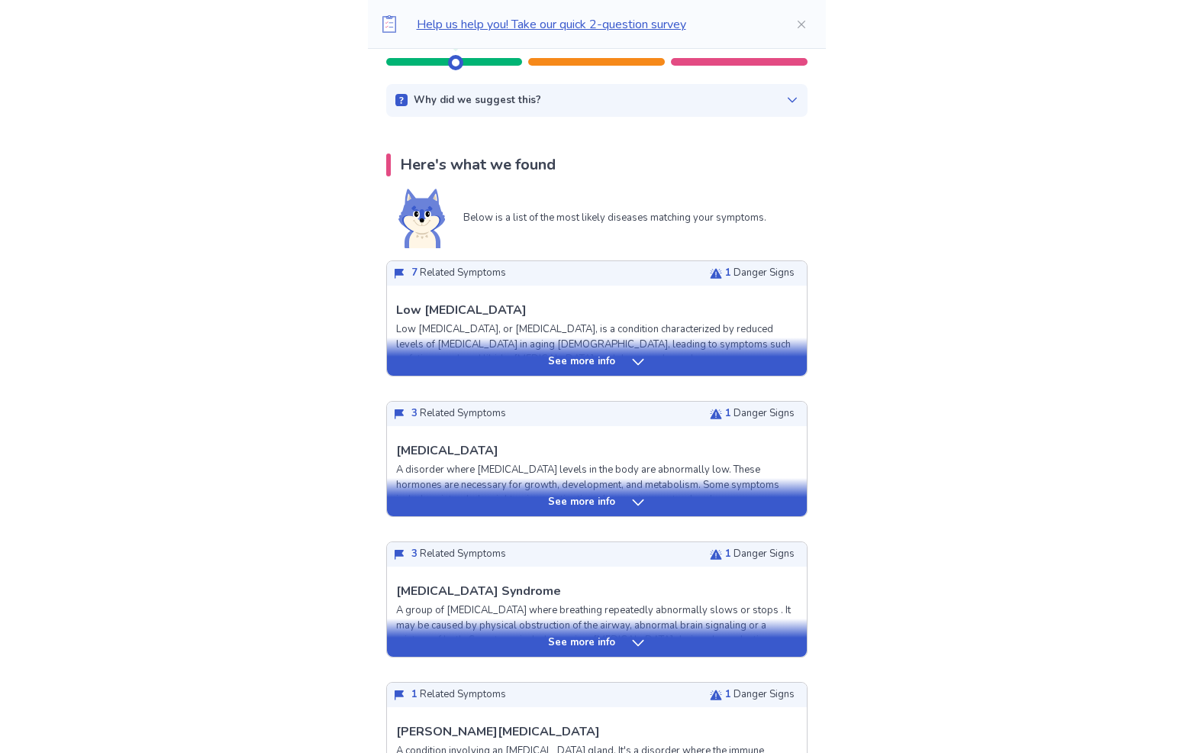
scroll to position [238, 0]
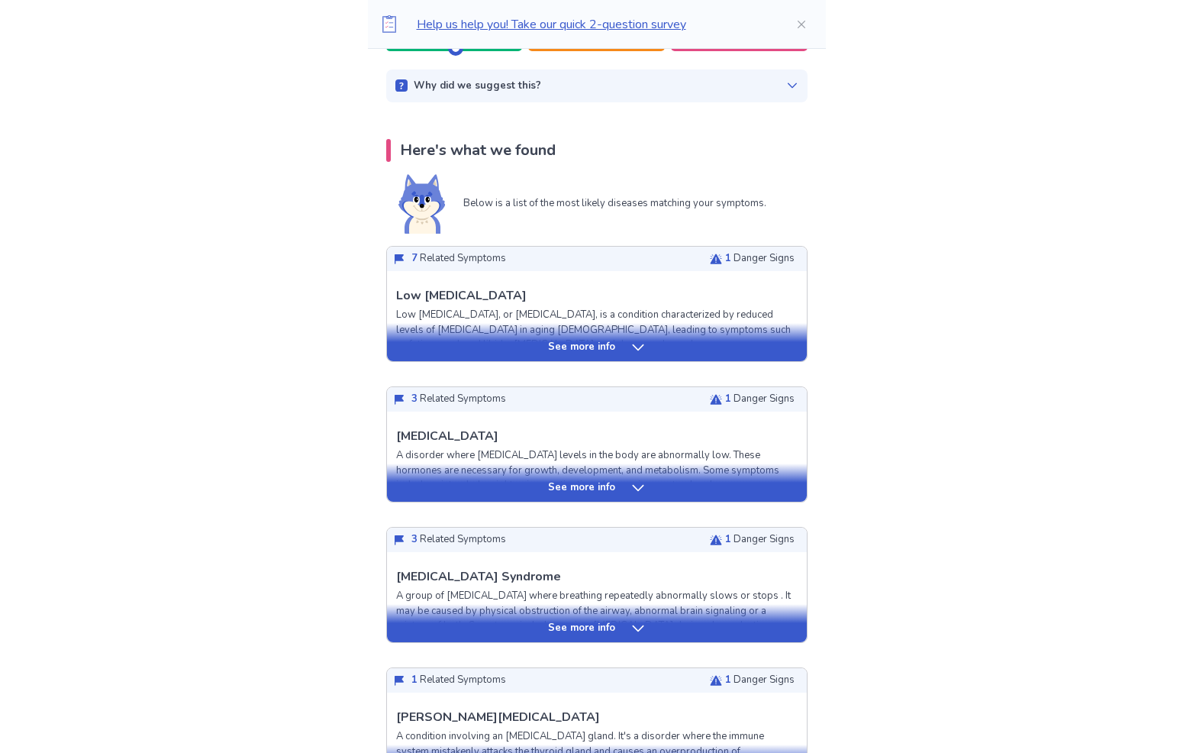
click at [631, 346] on icon at bounding box center [638, 347] width 15 height 15
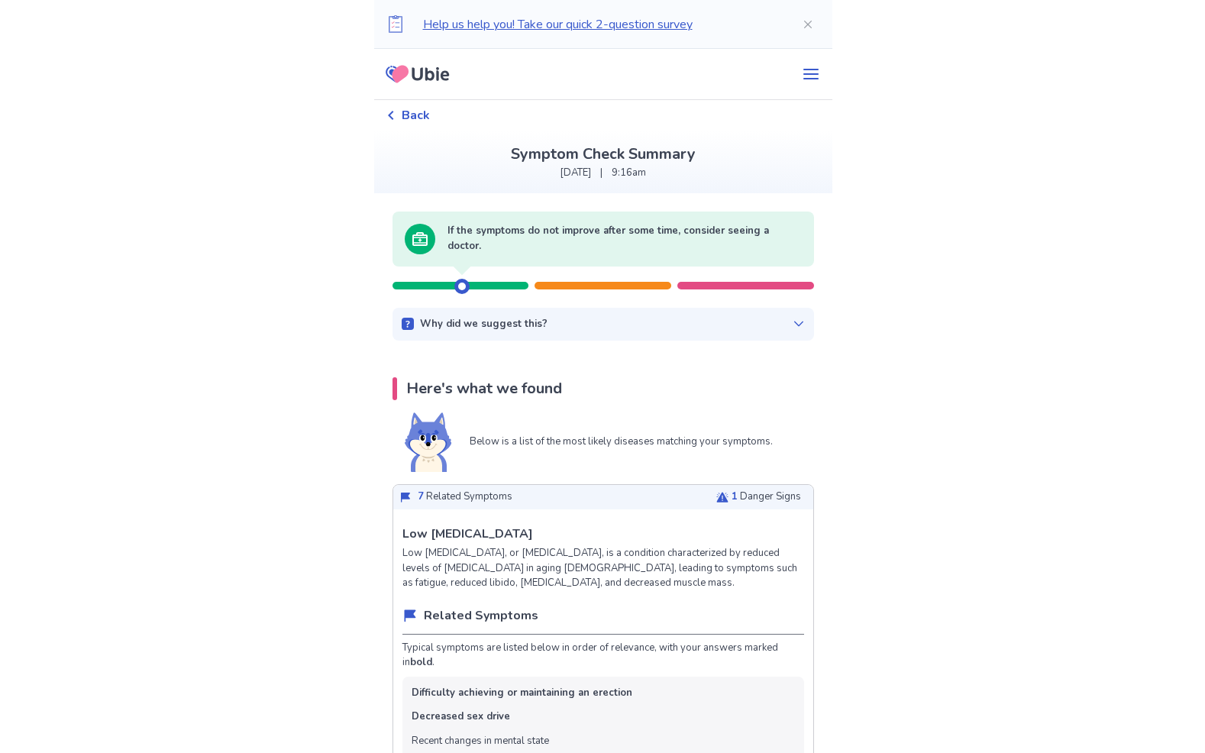
scroll to position [0, 0]
